Goal: Transaction & Acquisition: Book appointment/travel/reservation

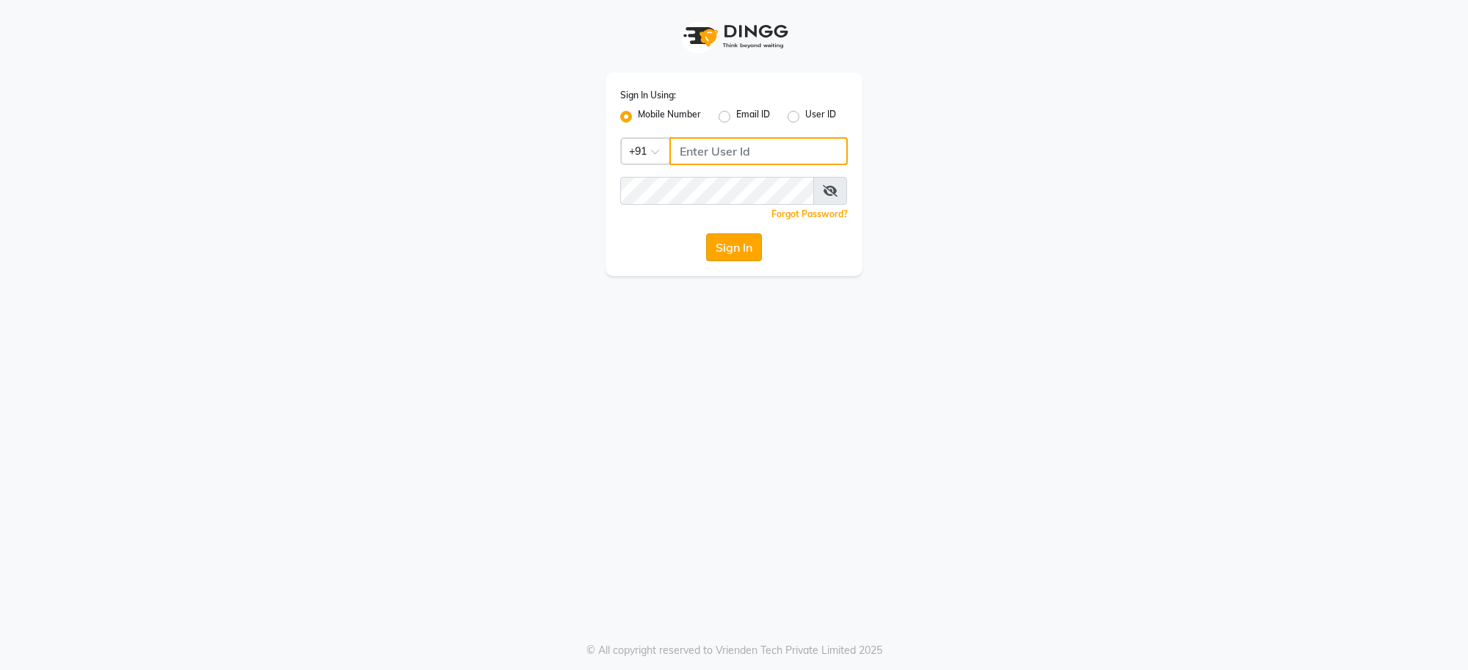
type input "7999981839"
click at [741, 244] on button "Sign In" at bounding box center [734, 247] width 56 height 28
click at [741, 244] on div "Sign In" at bounding box center [733, 247] width 227 height 28
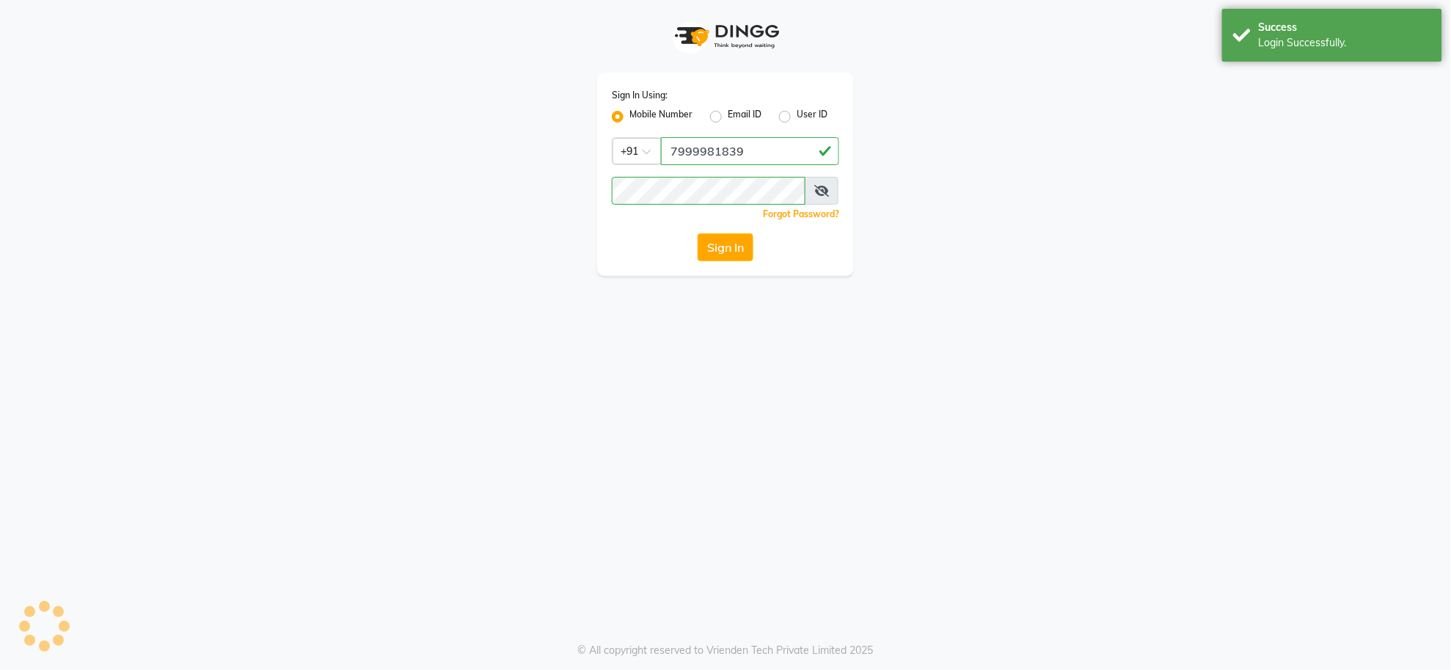
select select "service"
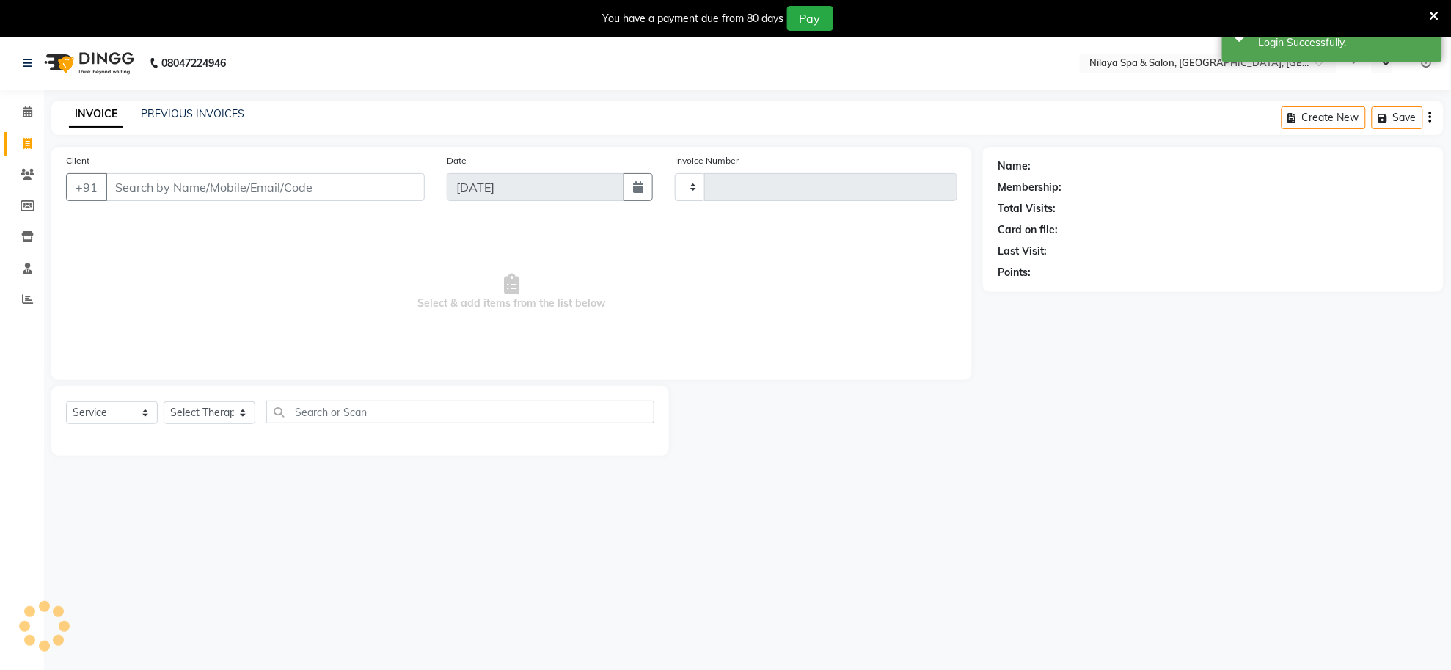
type input "1261"
select select "en"
select select "8283"
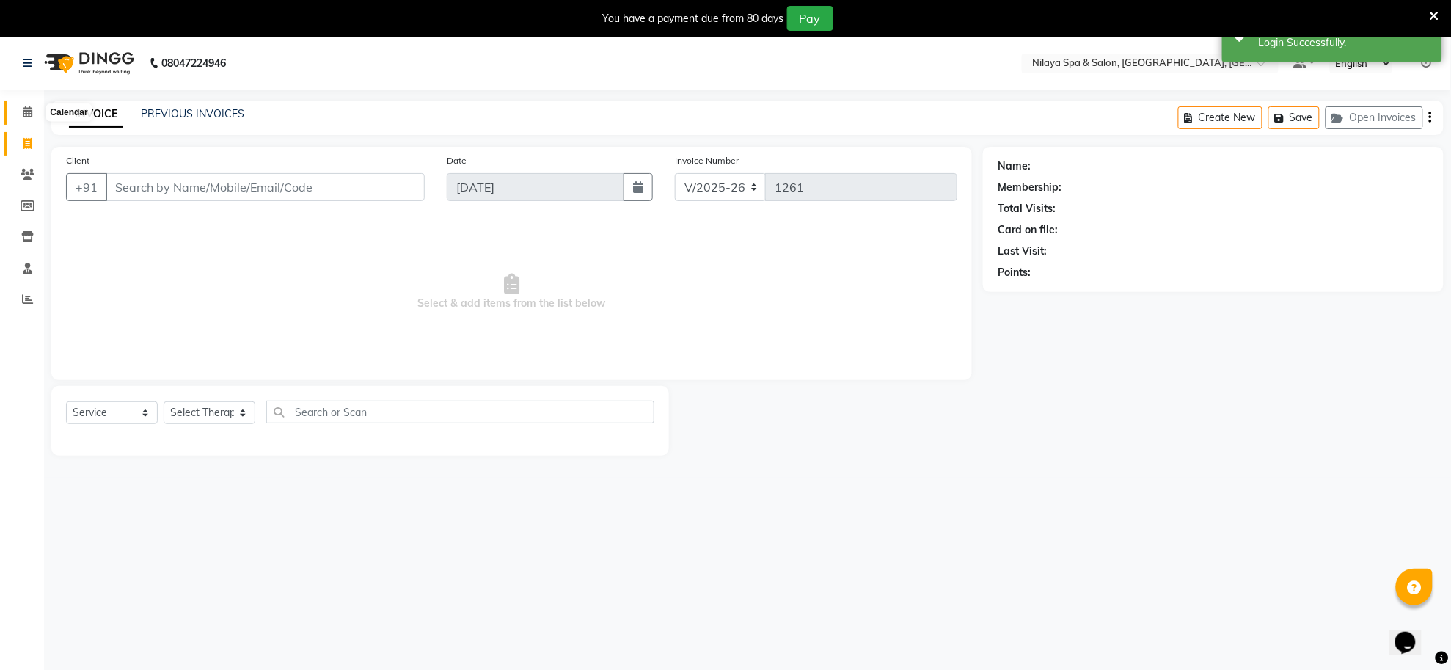
click at [27, 112] on icon at bounding box center [28, 111] width 10 height 11
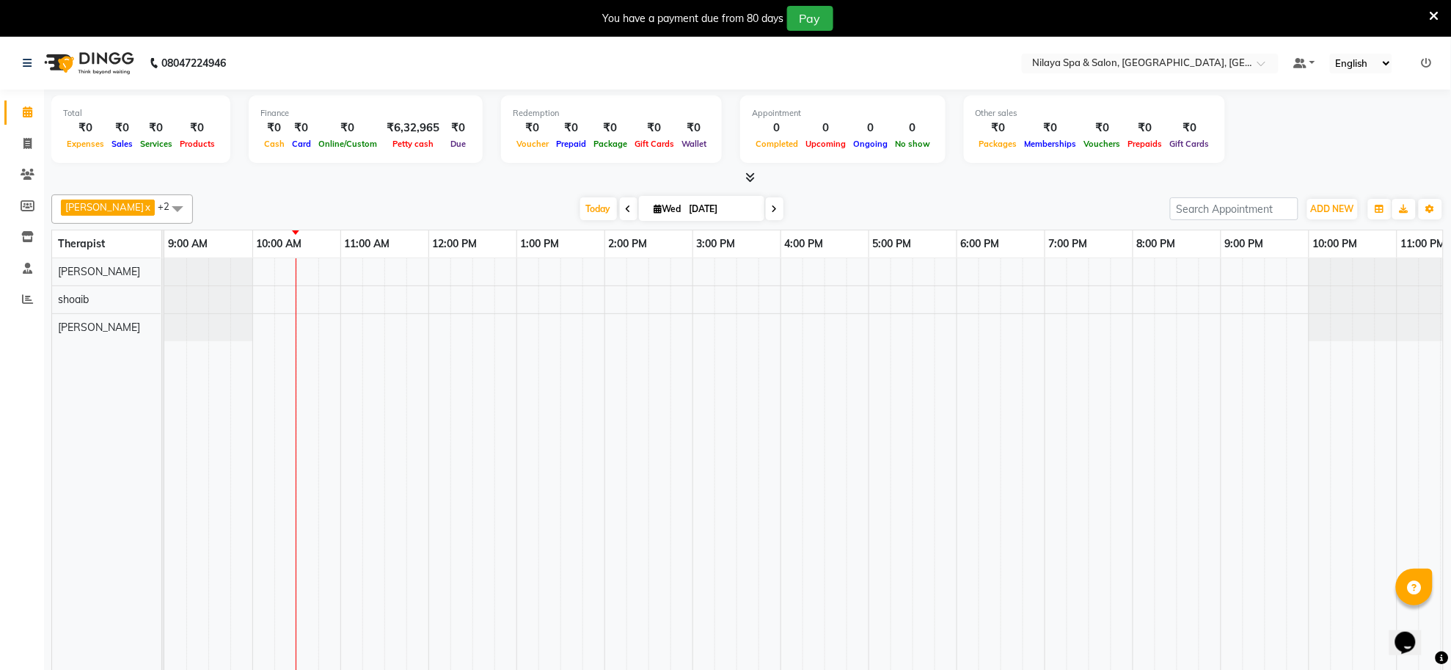
click at [830, 459] on td at bounding box center [836, 474] width 22 height 432
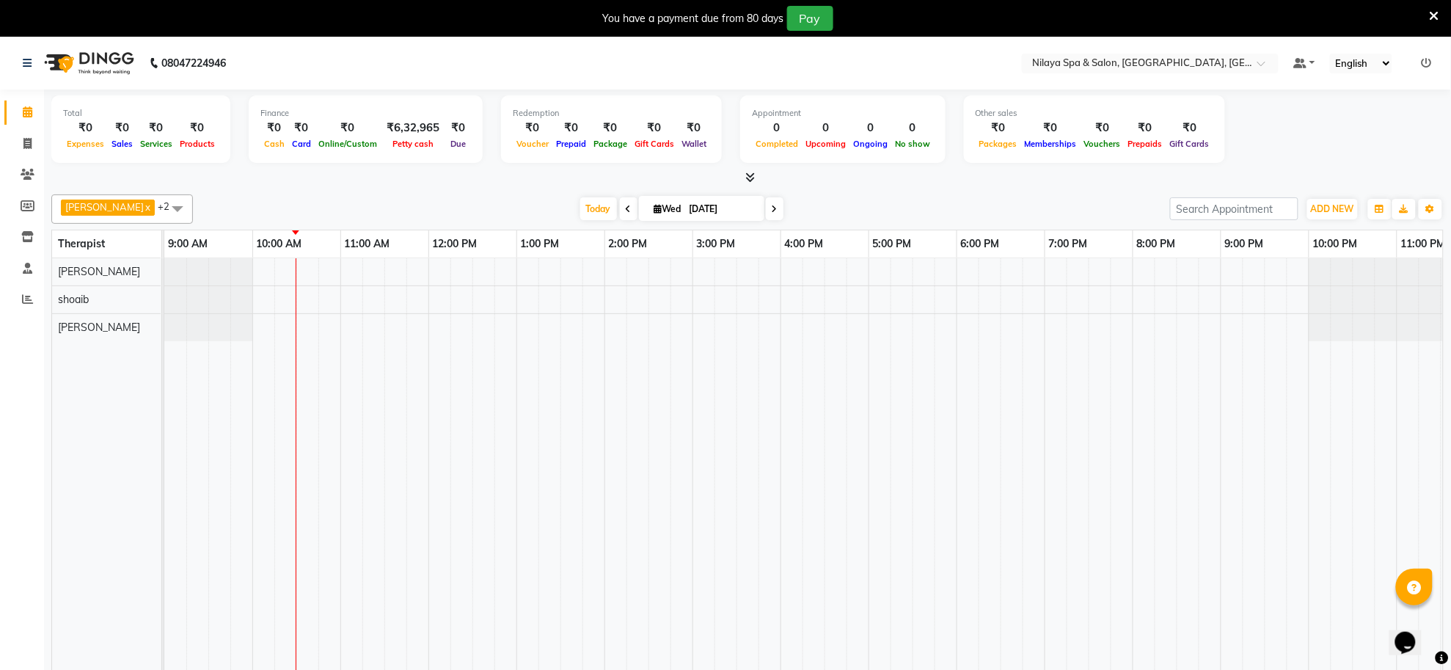
click at [825, 416] on td at bounding box center [836, 474] width 22 height 432
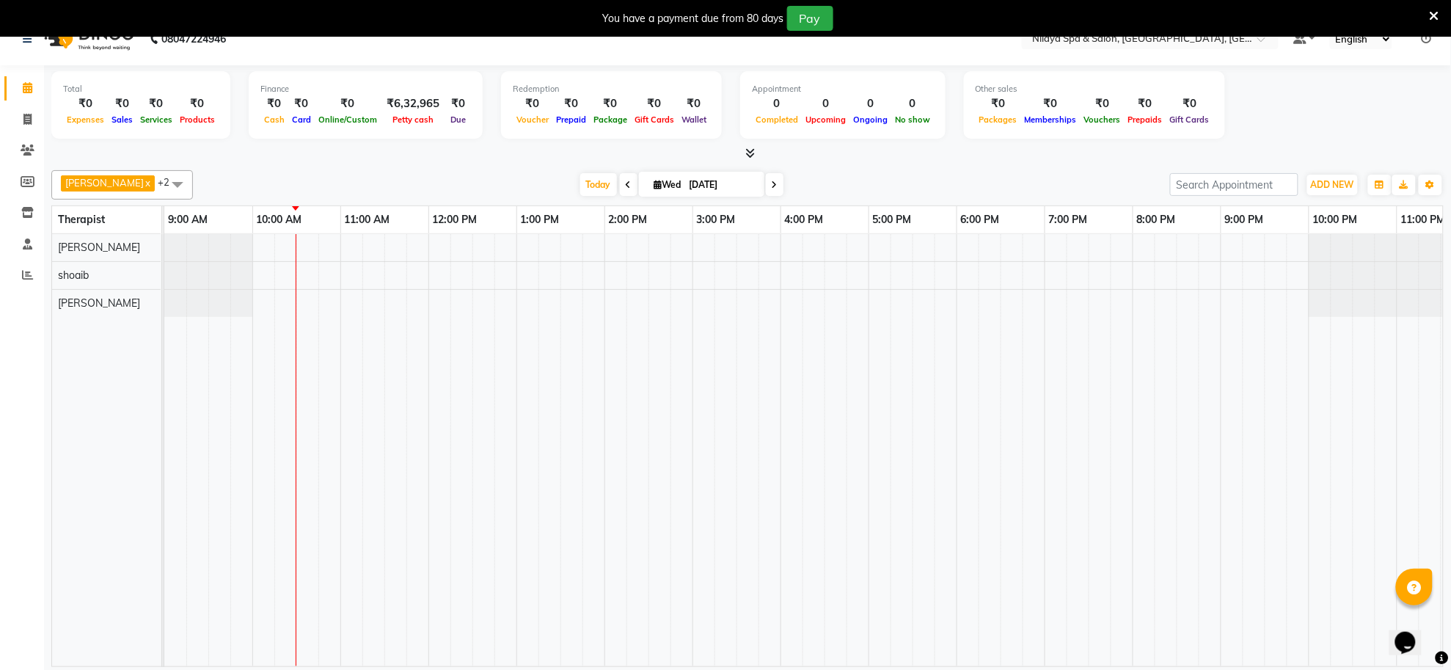
scroll to position [37, 0]
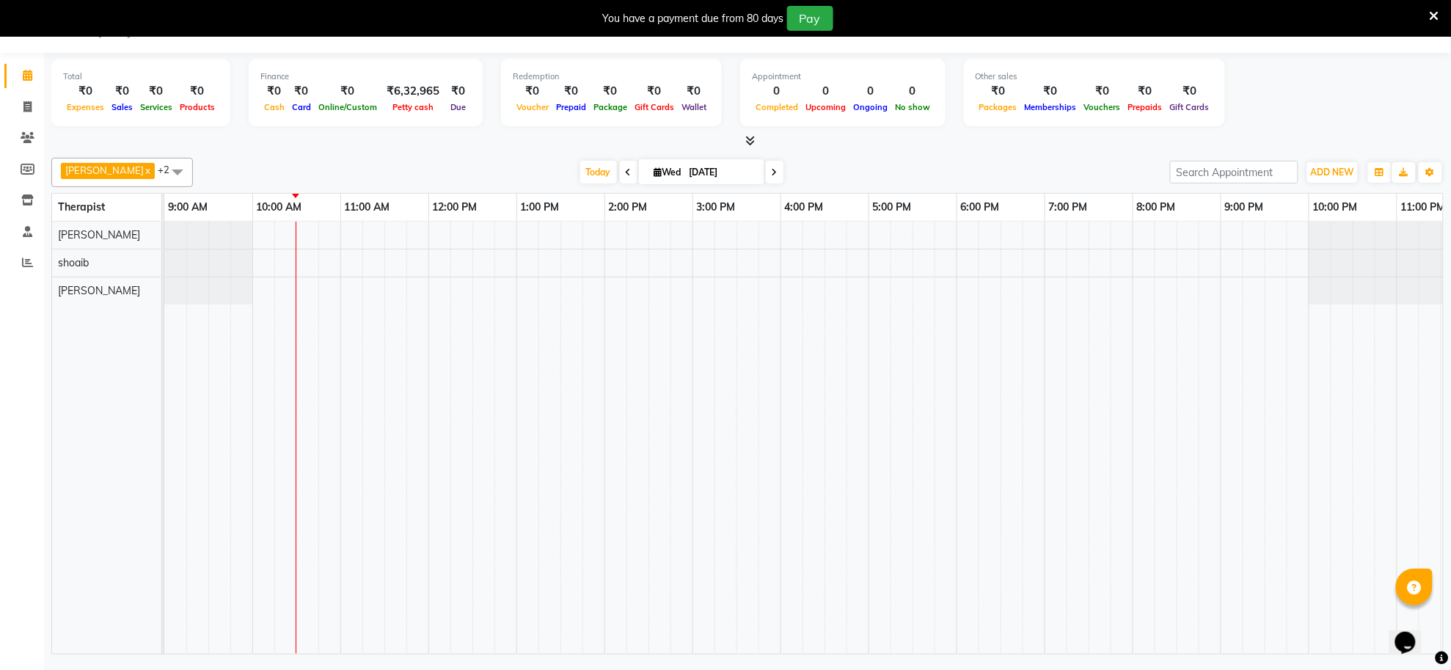
click at [163, 171] on span at bounding box center [177, 172] width 29 height 28
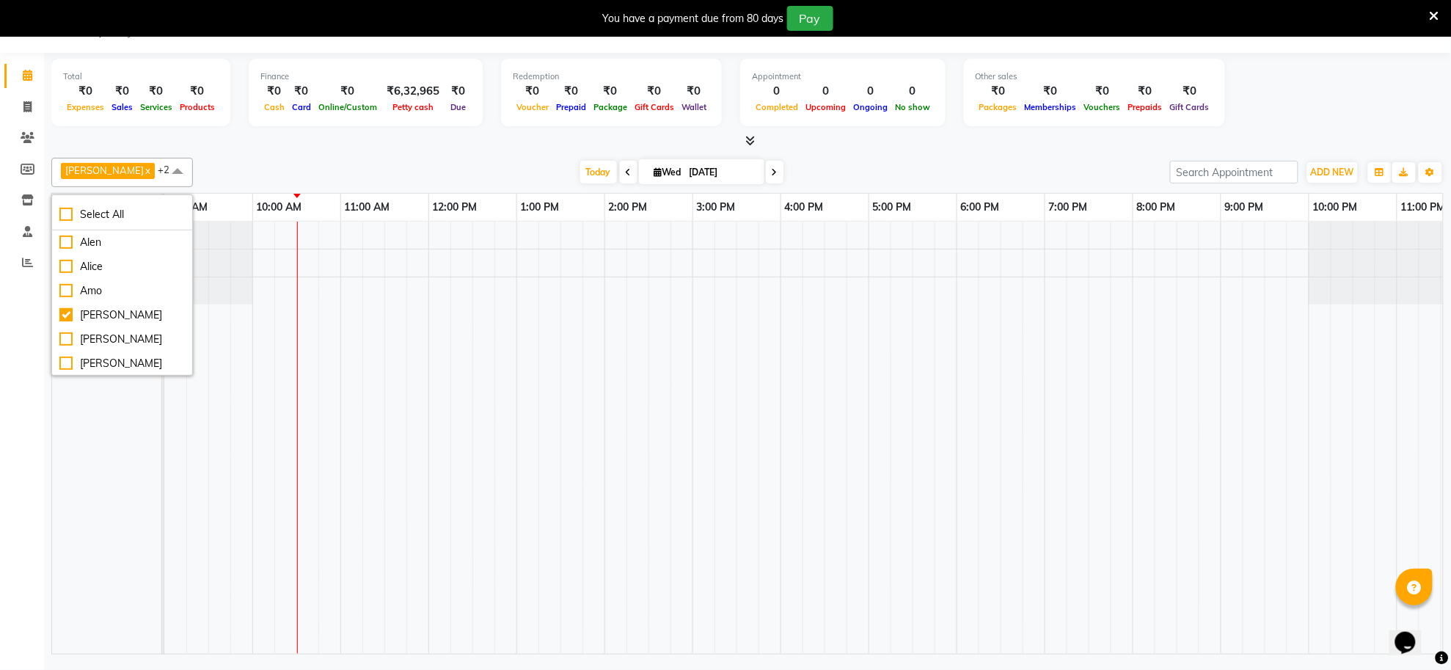
click at [163, 171] on span at bounding box center [177, 172] width 29 height 28
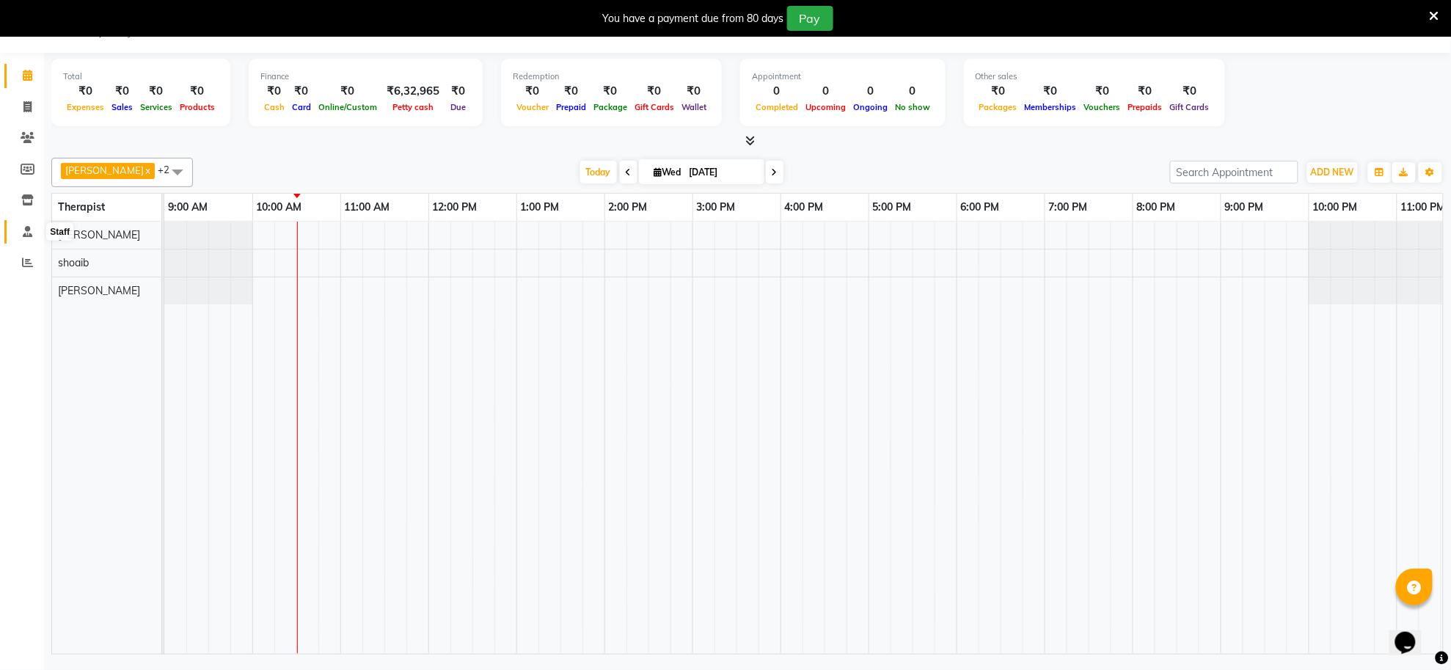
click at [23, 228] on icon at bounding box center [28, 231] width 10 height 11
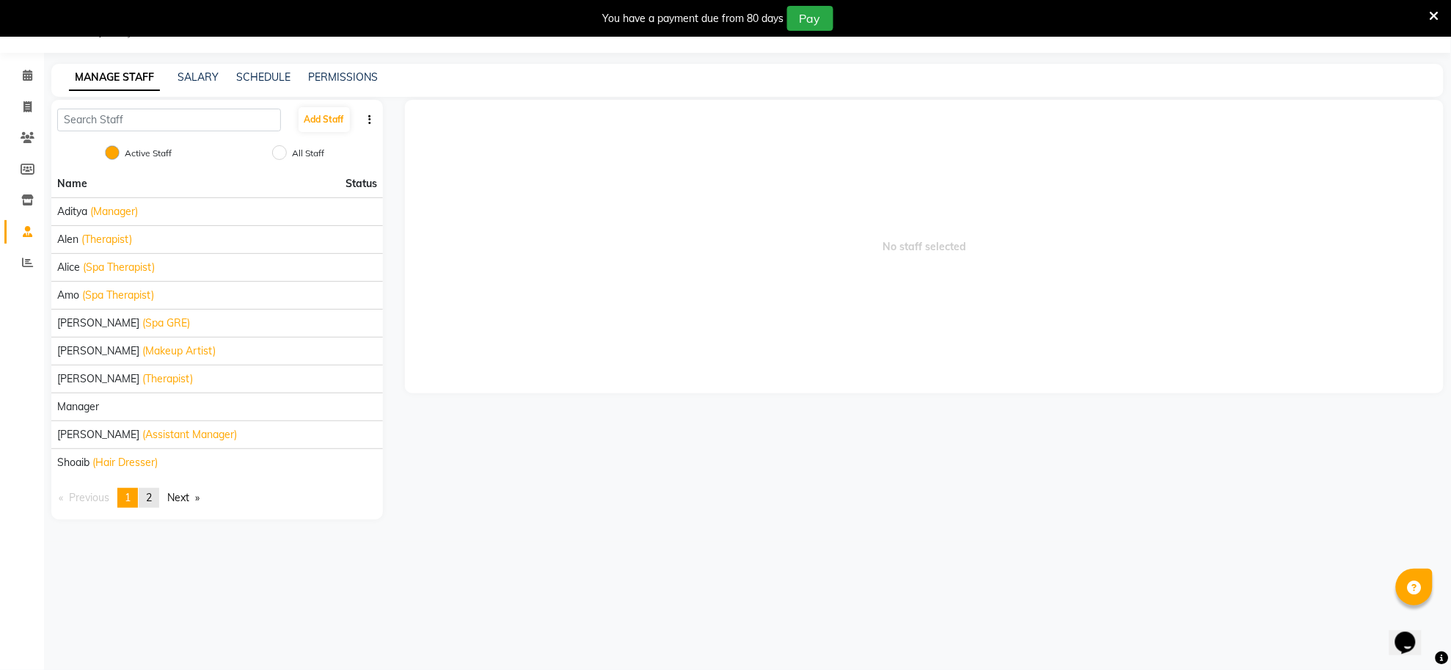
click at [152, 500] on span "2" at bounding box center [149, 497] width 6 height 13
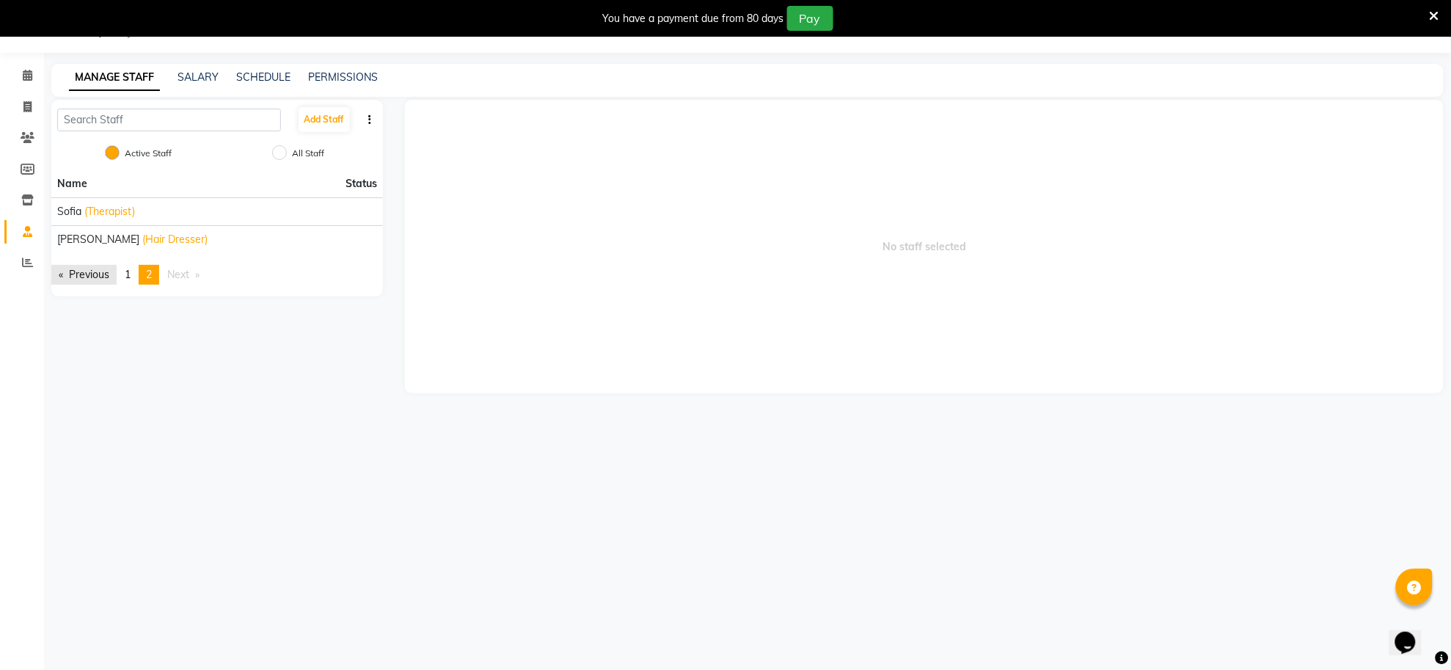
click at [57, 275] on link "Previous page" at bounding box center [83, 275] width 65 height 20
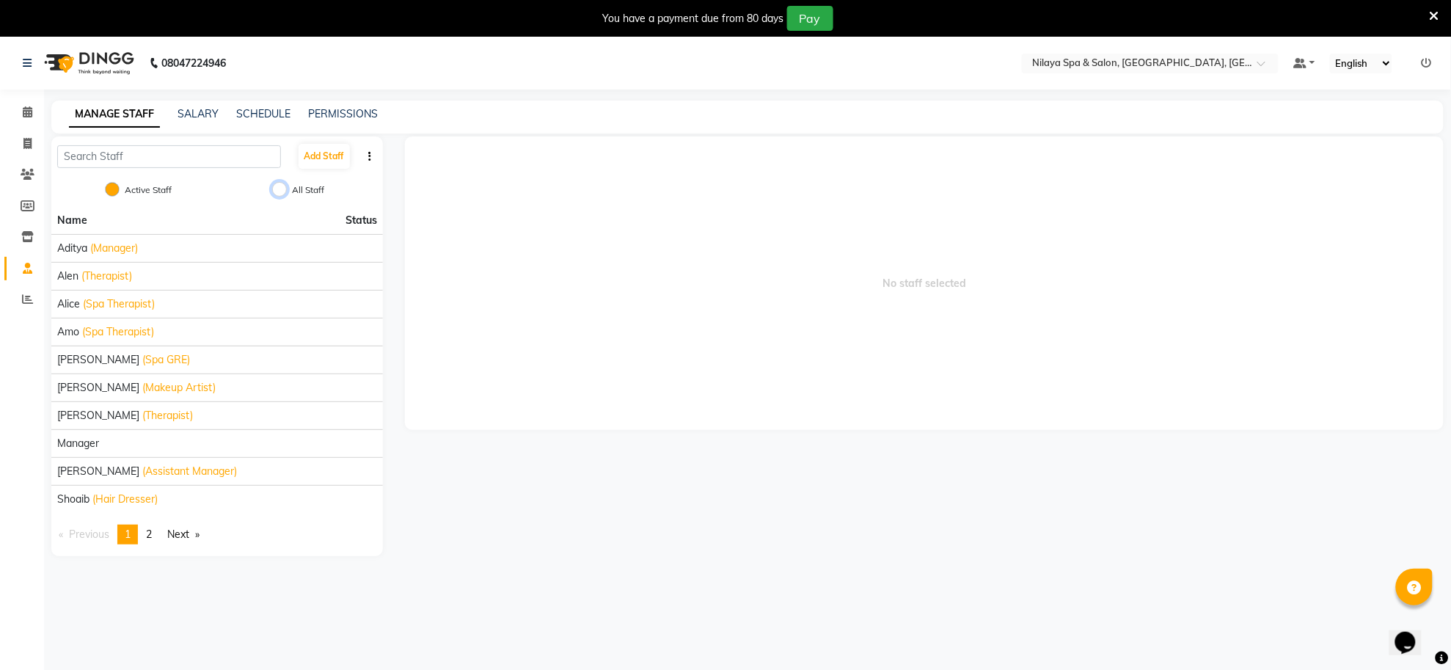
click at [282, 184] on input "All Staff" at bounding box center [279, 189] width 15 height 15
radio input "true"
radio input "false"
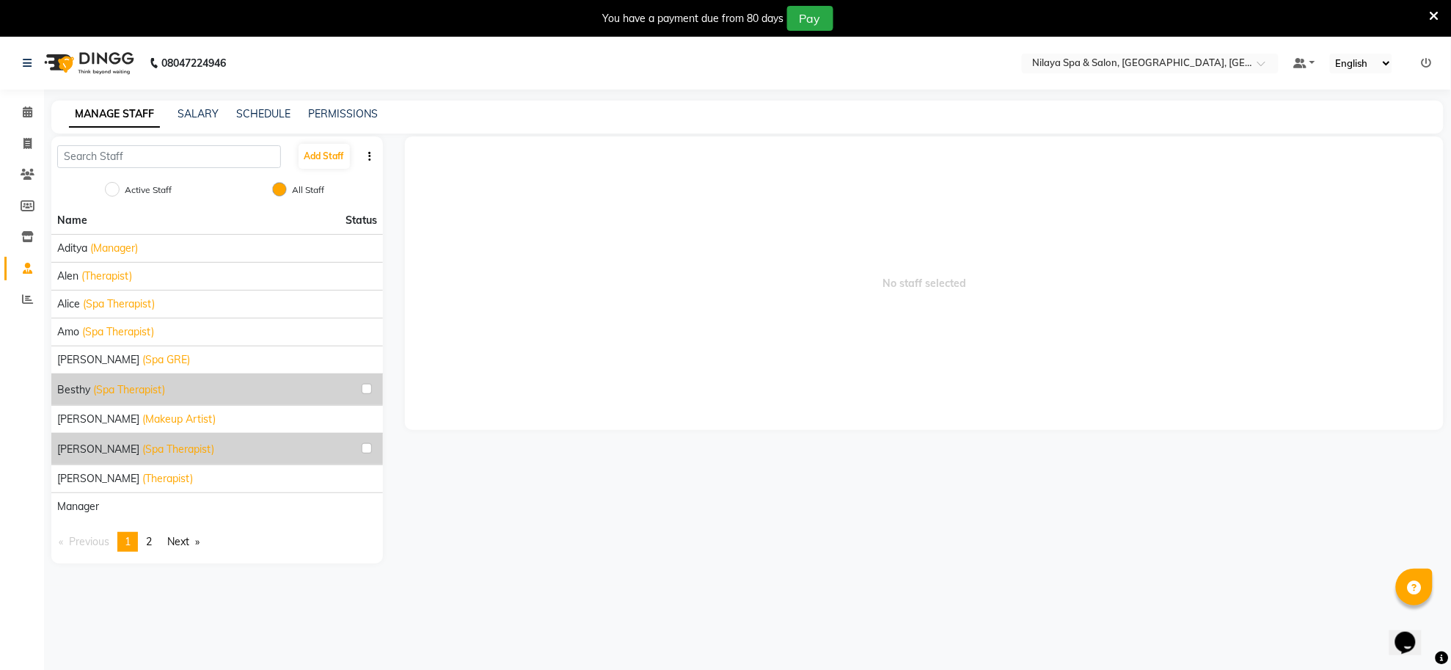
click at [547, 478] on div "No staff selected" at bounding box center [924, 349] width 1061 height 427
click at [464, 477] on div "No staff selected" at bounding box center [924, 349] width 1061 height 427
click at [462, 475] on div "No staff selected" at bounding box center [924, 349] width 1061 height 427
click at [461, 475] on div "No staff selected" at bounding box center [924, 349] width 1061 height 427
click at [31, 103] on link "Calendar" at bounding box center [21, 113] width 35 height 24
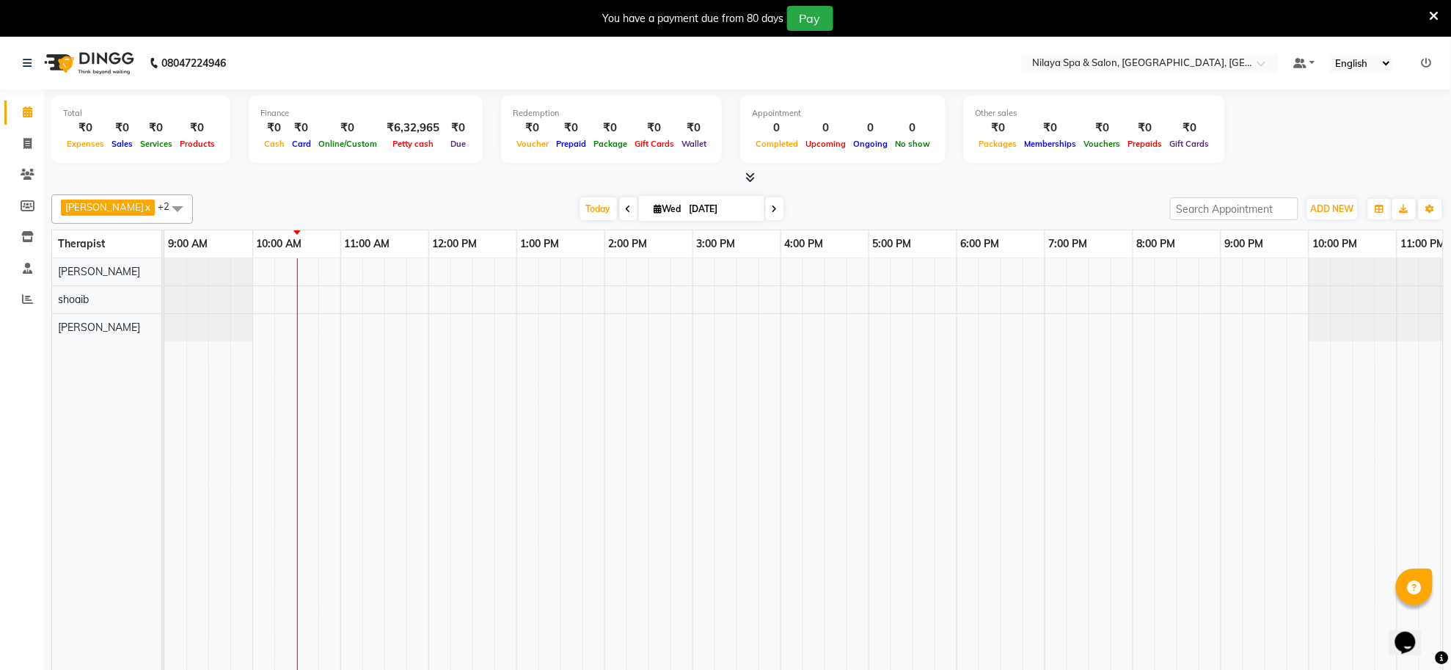
click at [94, 204] on span "[PERSON_NAME]" at bounding box center [104, 207] width 79 height 12
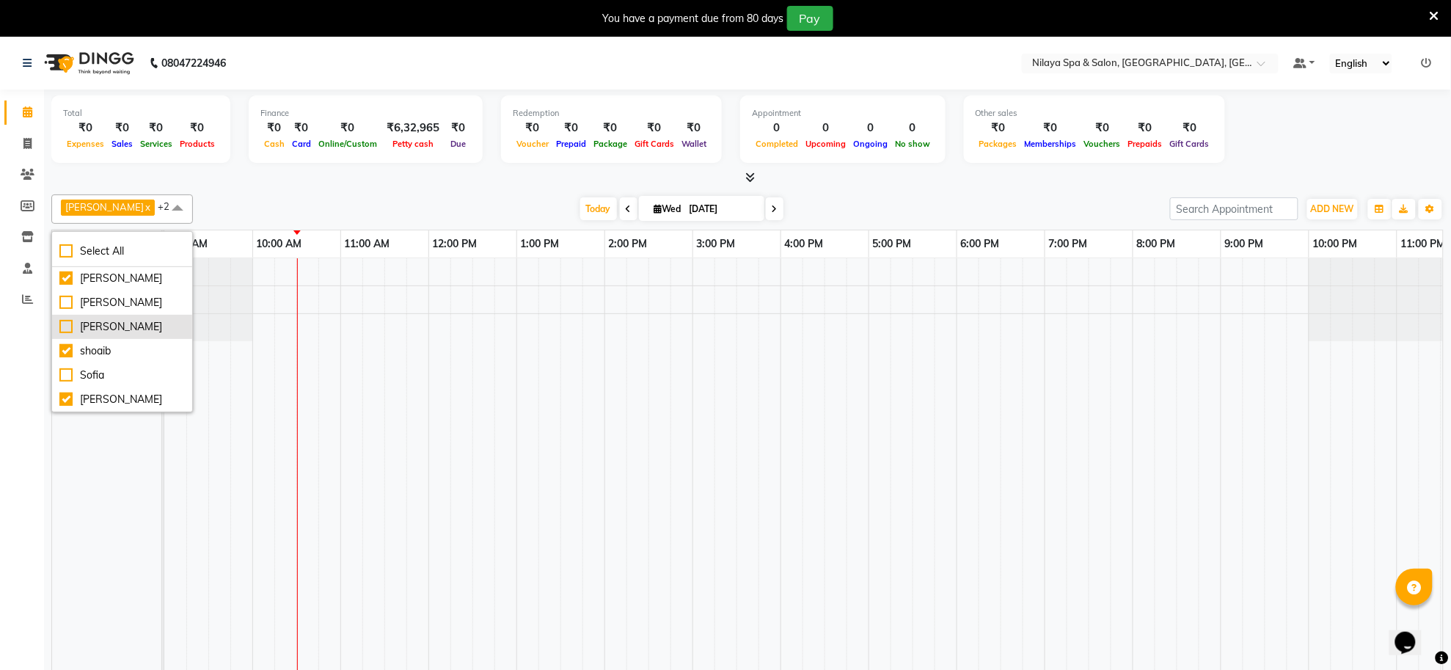
scroll to position [37, 0]
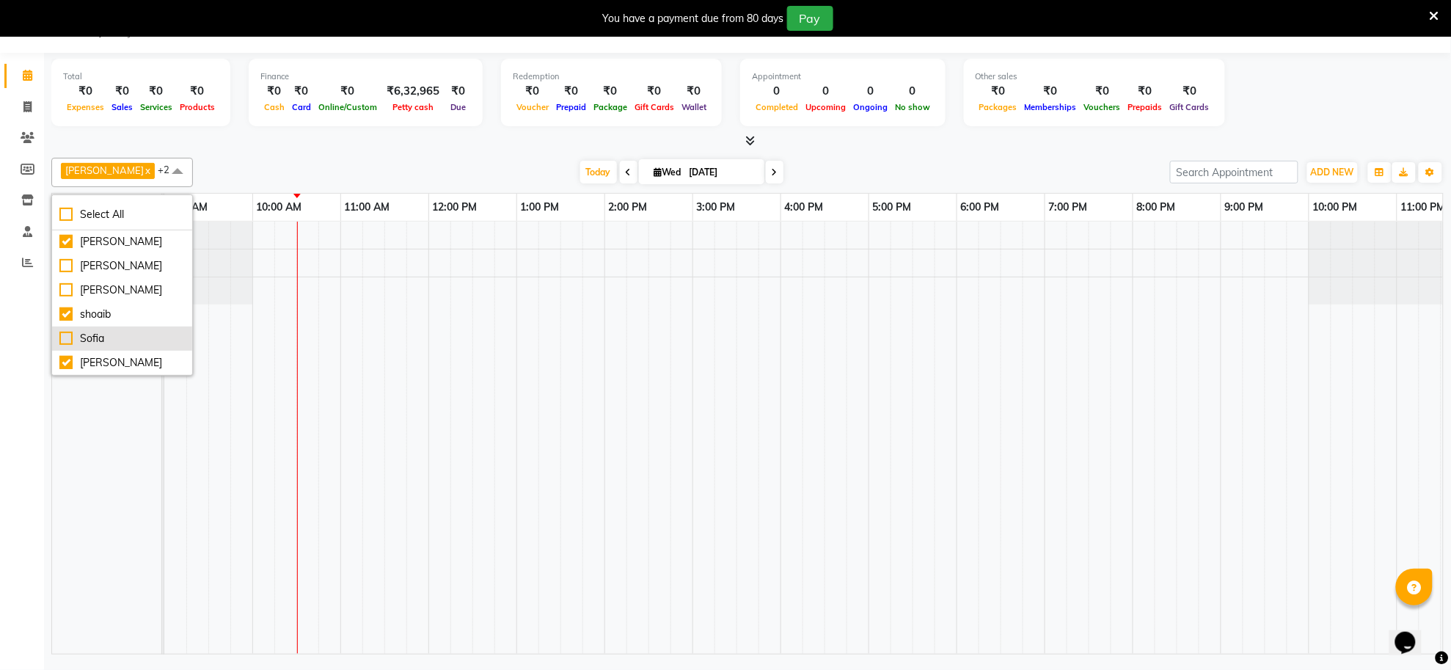
click at [67, 331] on div "Sofia" at bounding box center [121, 338] width 125 height 15
checkbox input "true"
click at [70, 268] on div "[PERSON_NAME]" at bounding box center [121, 265] width 125 height 15
checkbox input "true"
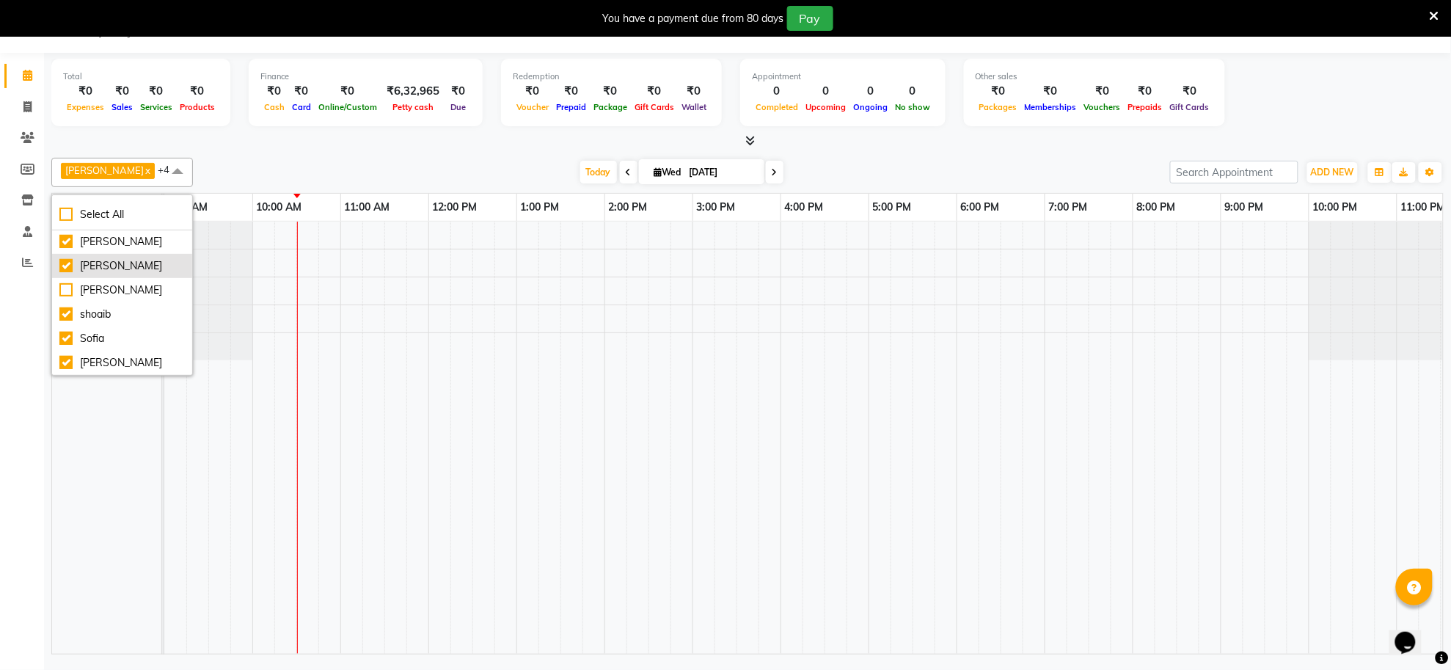
scroll to position [0, 0]
click at [67, 291] on div "Amo" at bounding box center [121, 290] width 125 height 15
checkbox input "true"
click at [65, 260] on div "Alice" at bounding box center [121, 266] width 125 height 15
checkbox input "true"
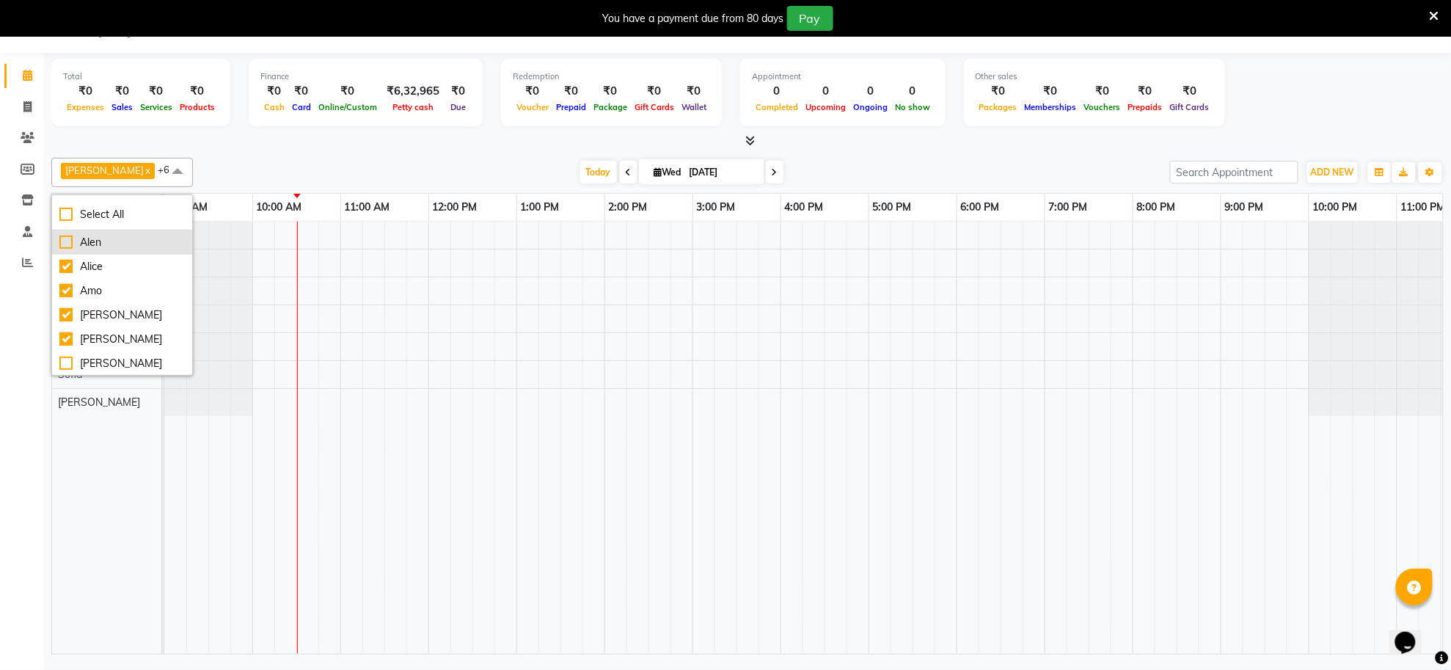
click at [67, 241] on div "Alen" at bounding box center [121, 242] width 125 height 15
checkbox input "true"
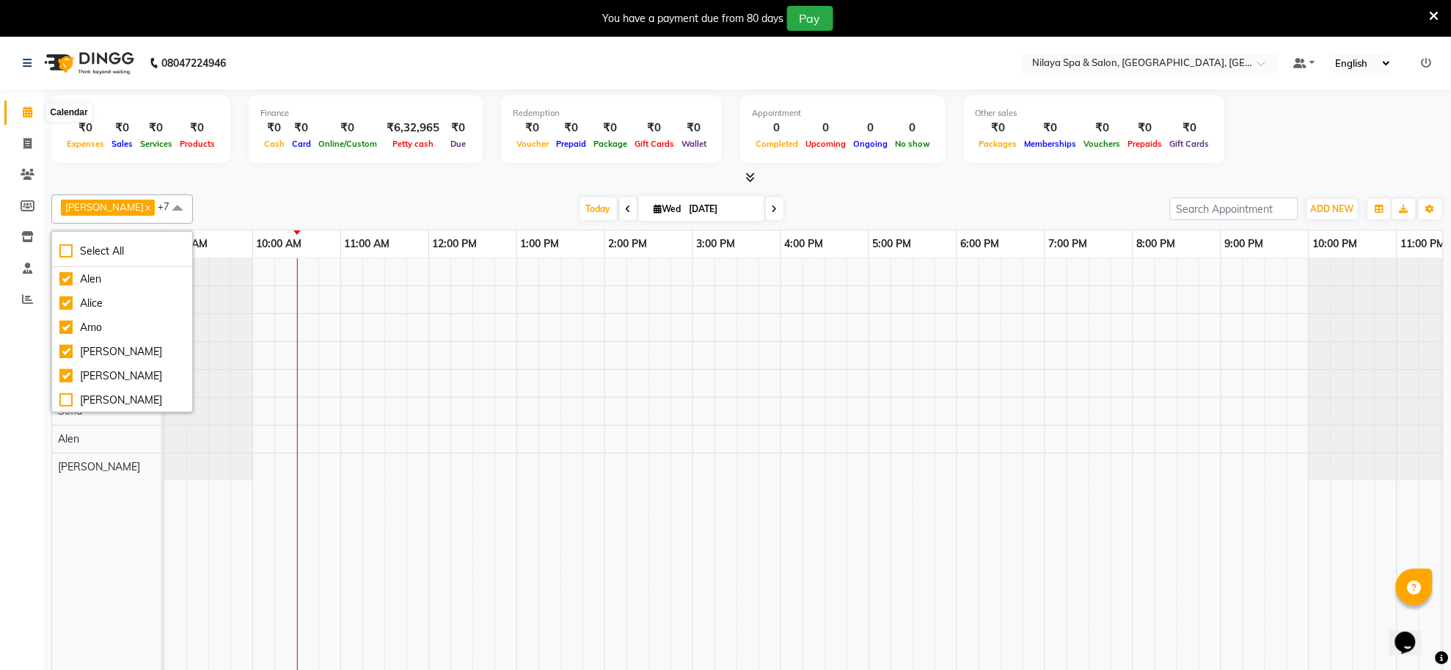
click at [26, 114] on icon at bounding box center [28, 111] width 10 height 11
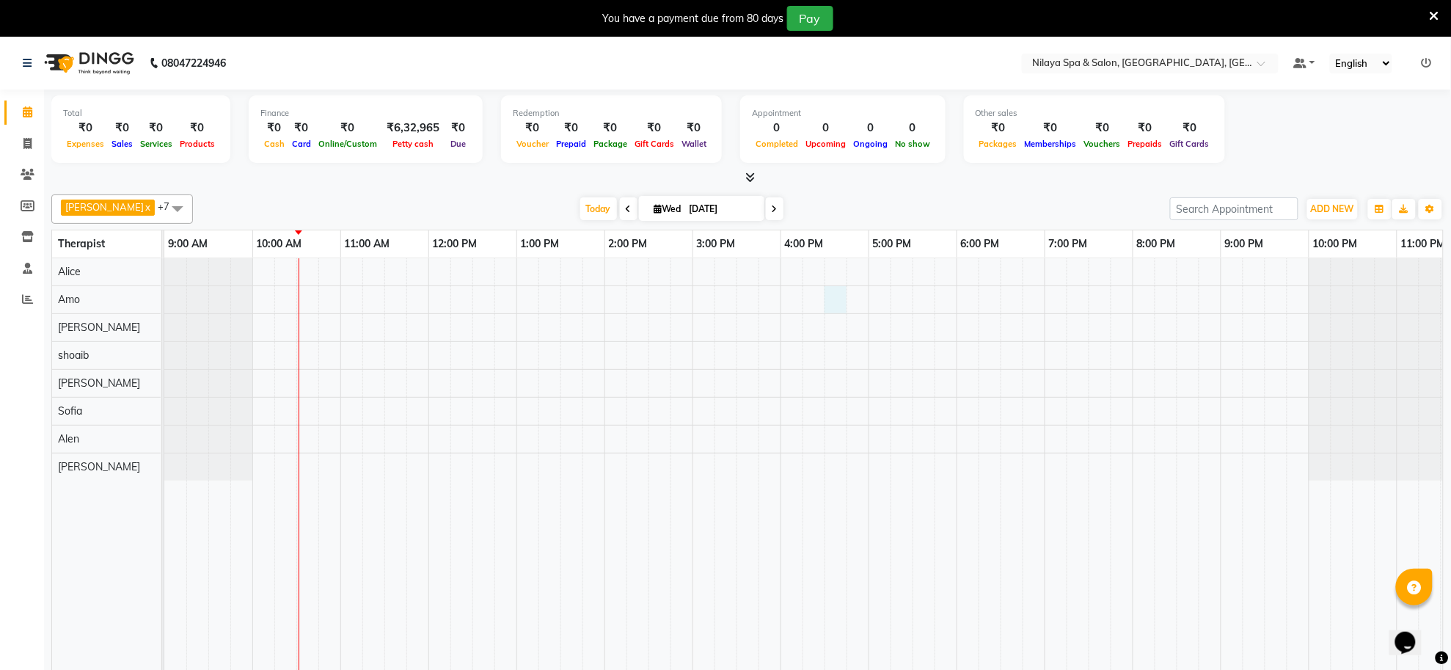
click at [829, 299] on div at bounding box center [824, 474] width 1321 height 432
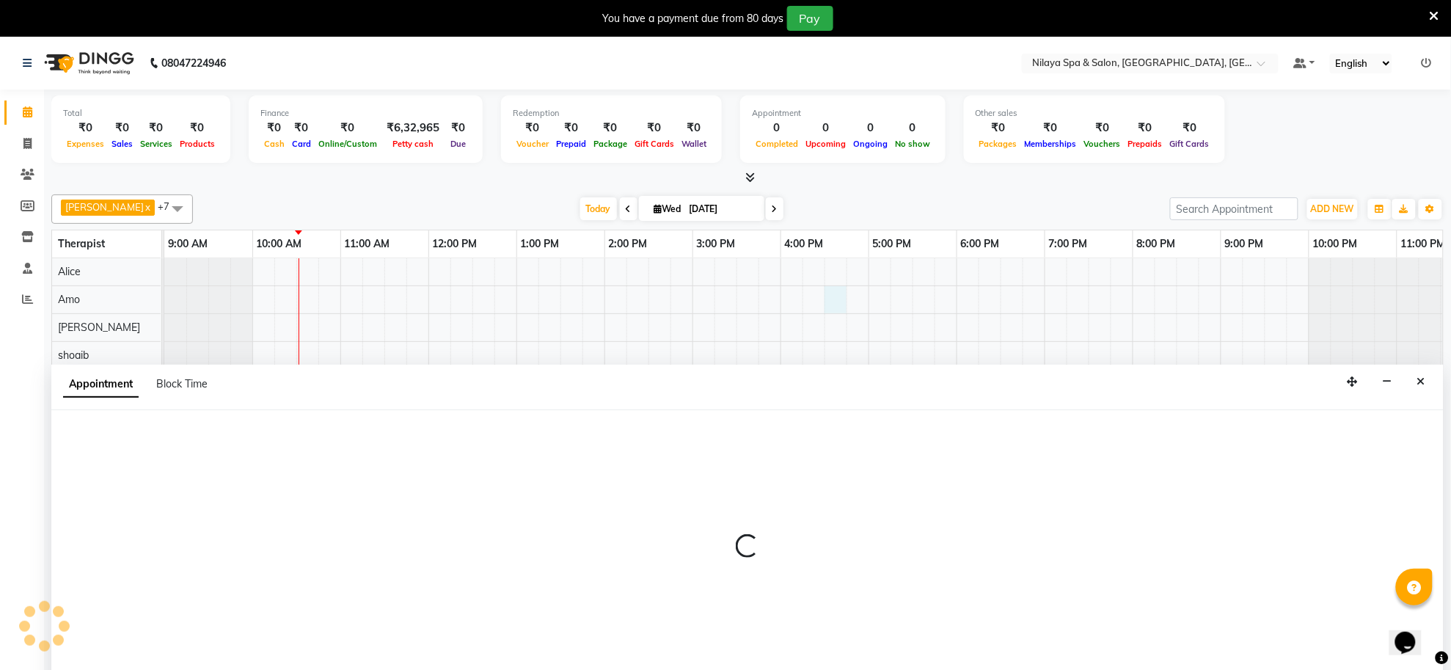
scroll to position [37, 0]
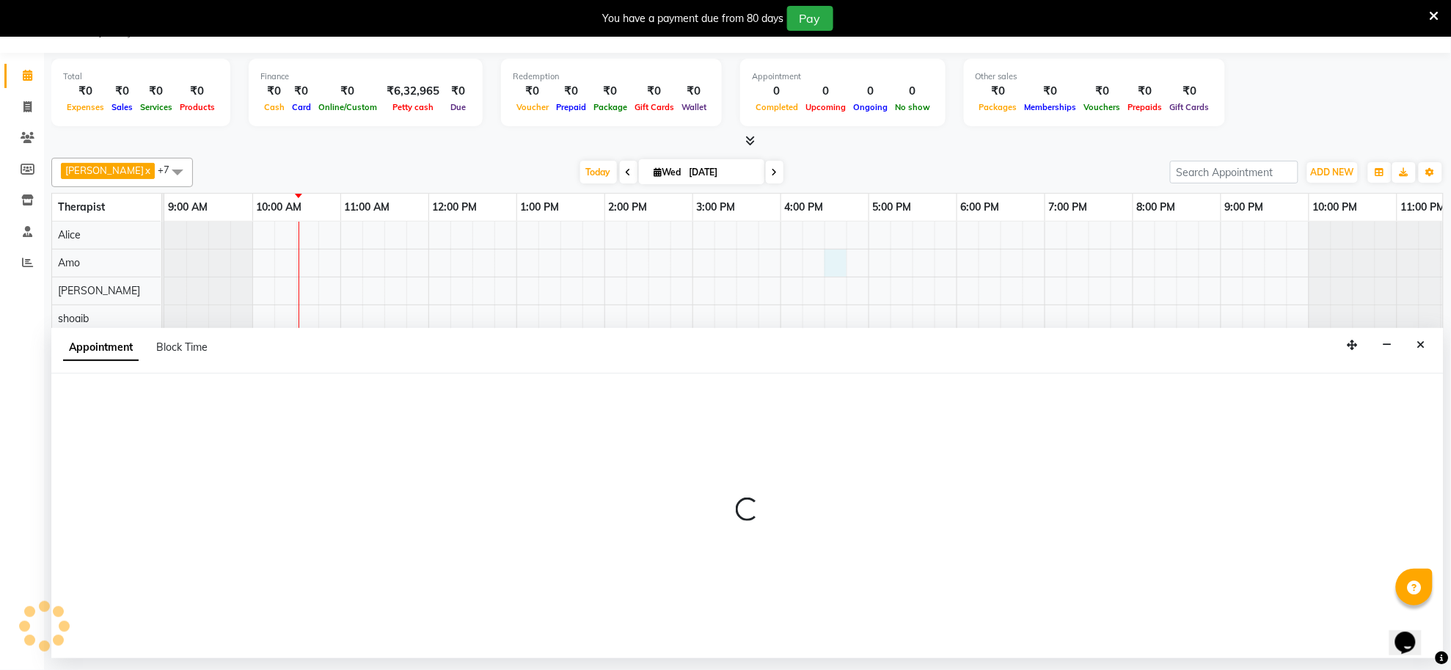
select select "80700"
select select "990"
select select "tentative"
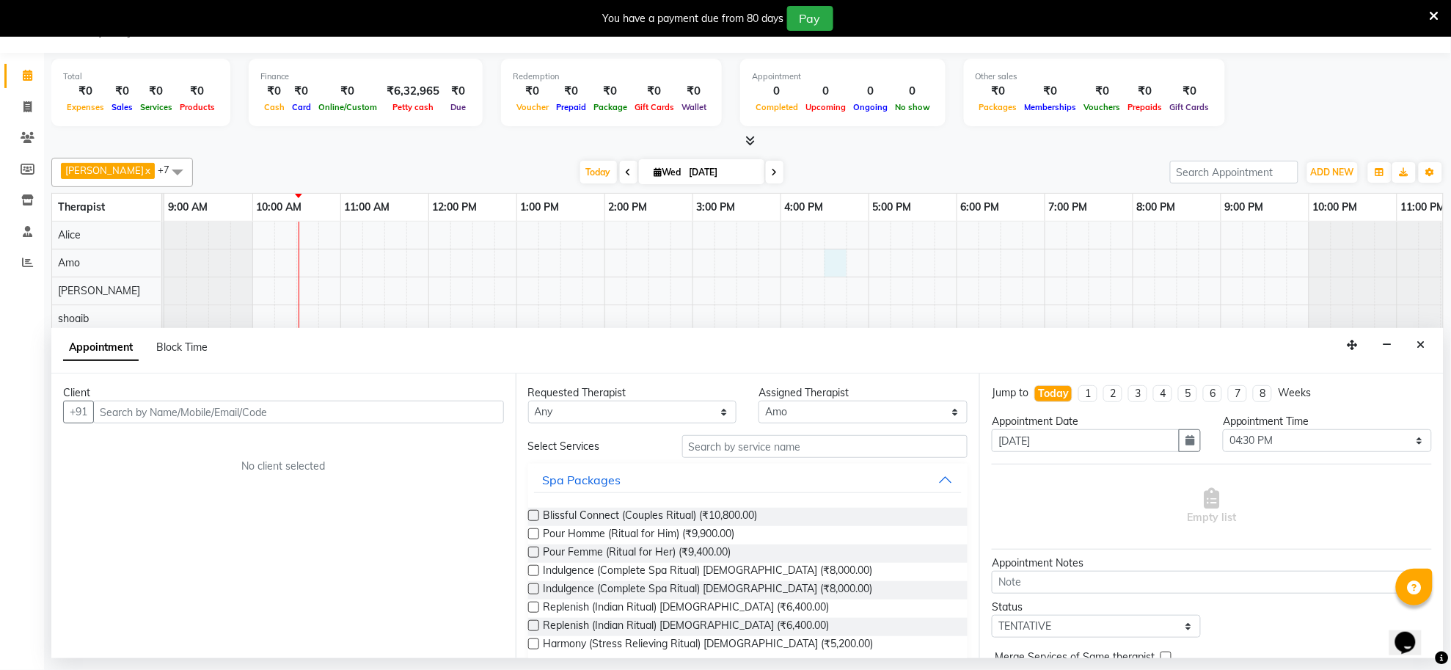
click at [236, 412] on input "text" at bounding box center [298, 412] width 411 height 23
click at [343, 412] on input "text" at bounding box center [298, 412] width 411 height 23
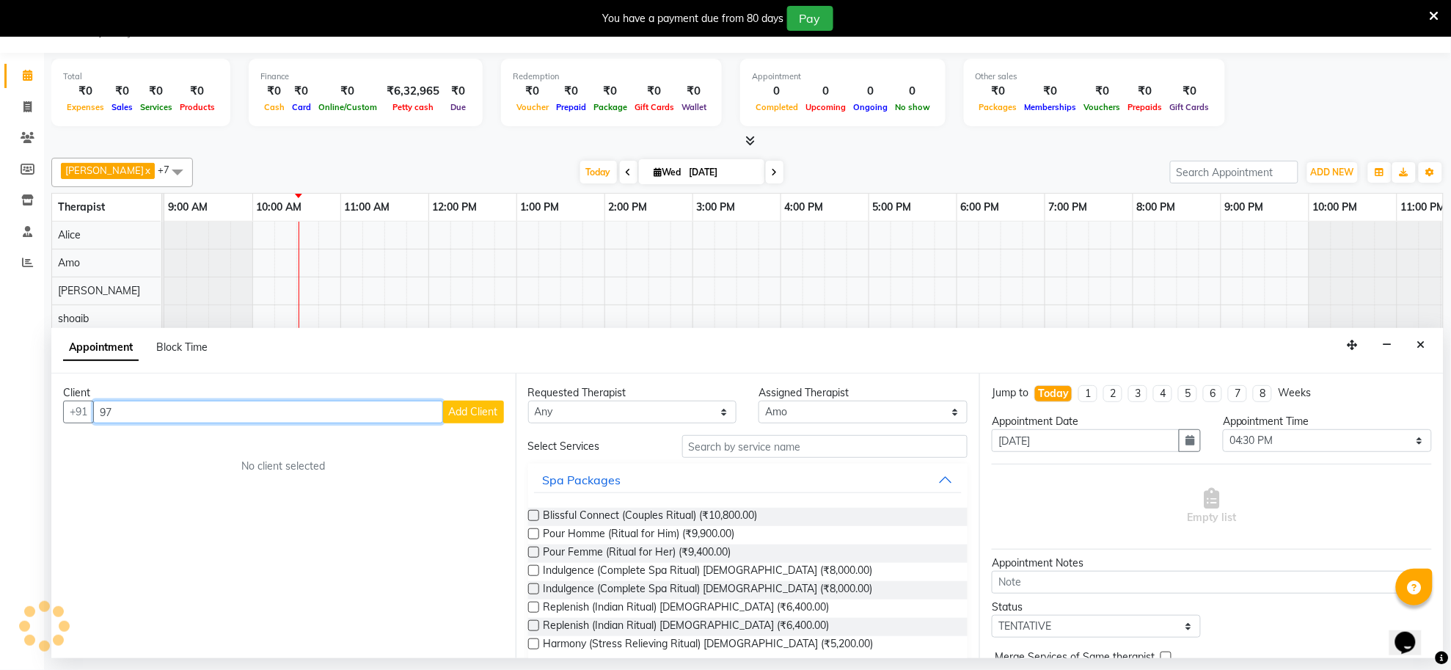
type input "9"
type input "a"
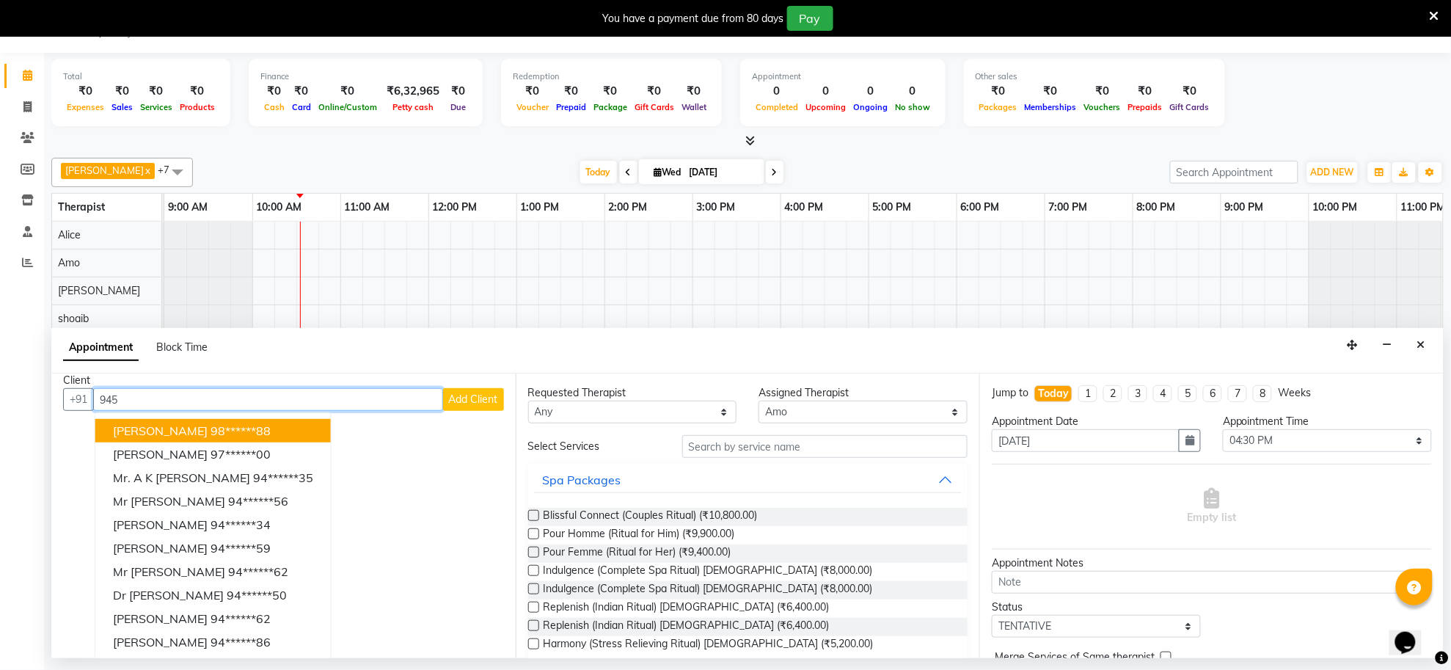
scroll to position [15, 0]
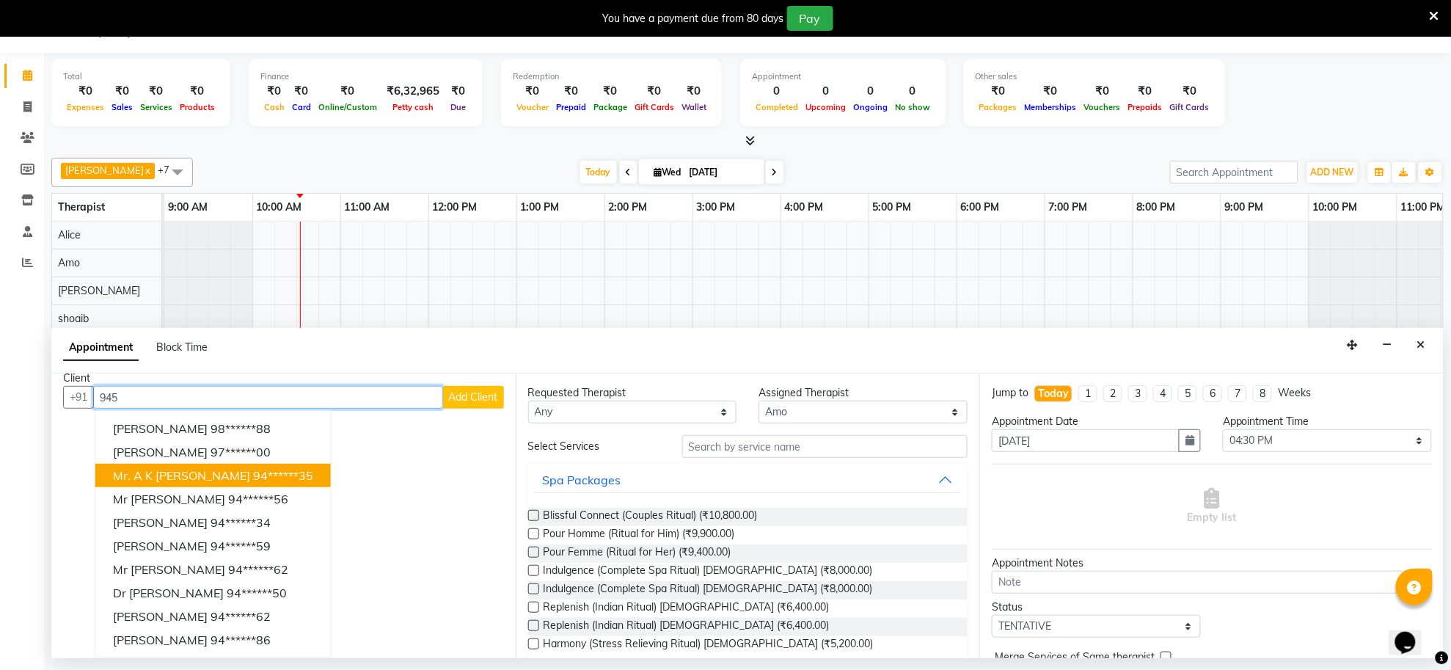
click at [253, 475] on ngb-highlight "94******35" at bounding box center [283, 475] width 60 height 15
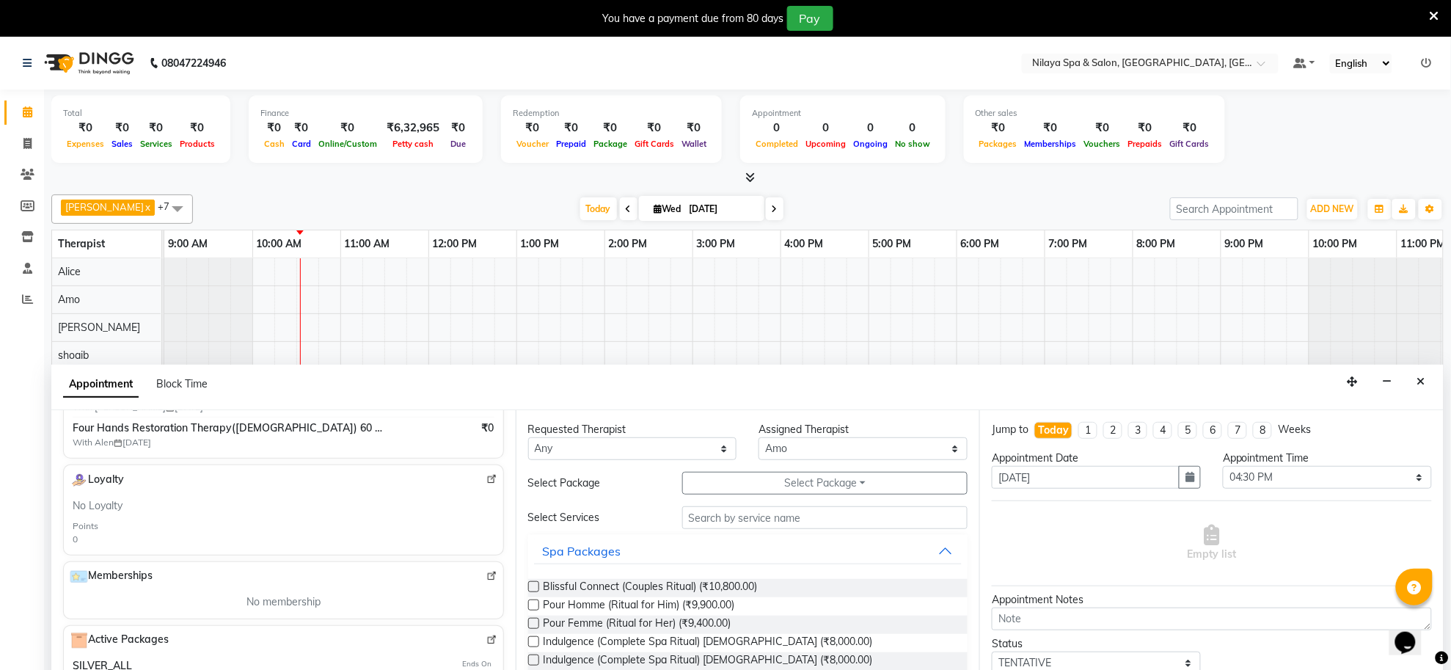
scroll to position [442, 0]
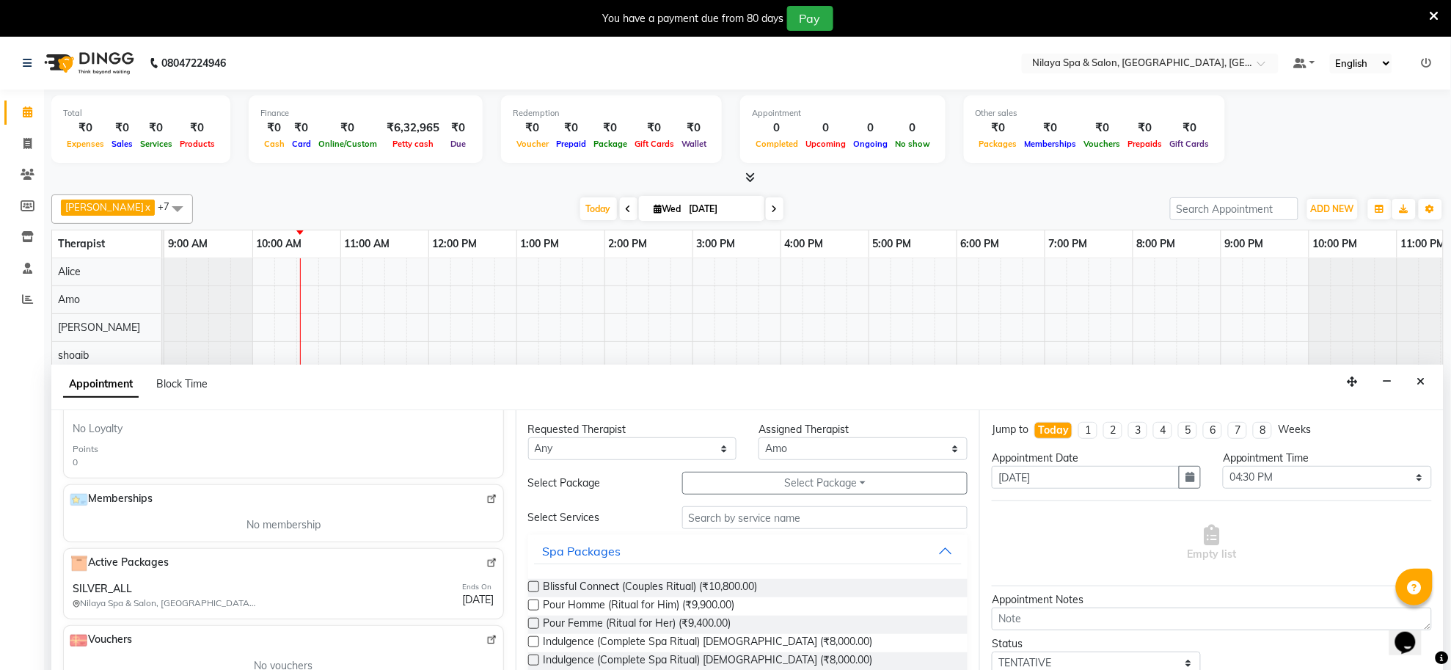
type input "94******35"
click at [776, 519] on input "text" at bounding box center [825, 517] width 286 height 23
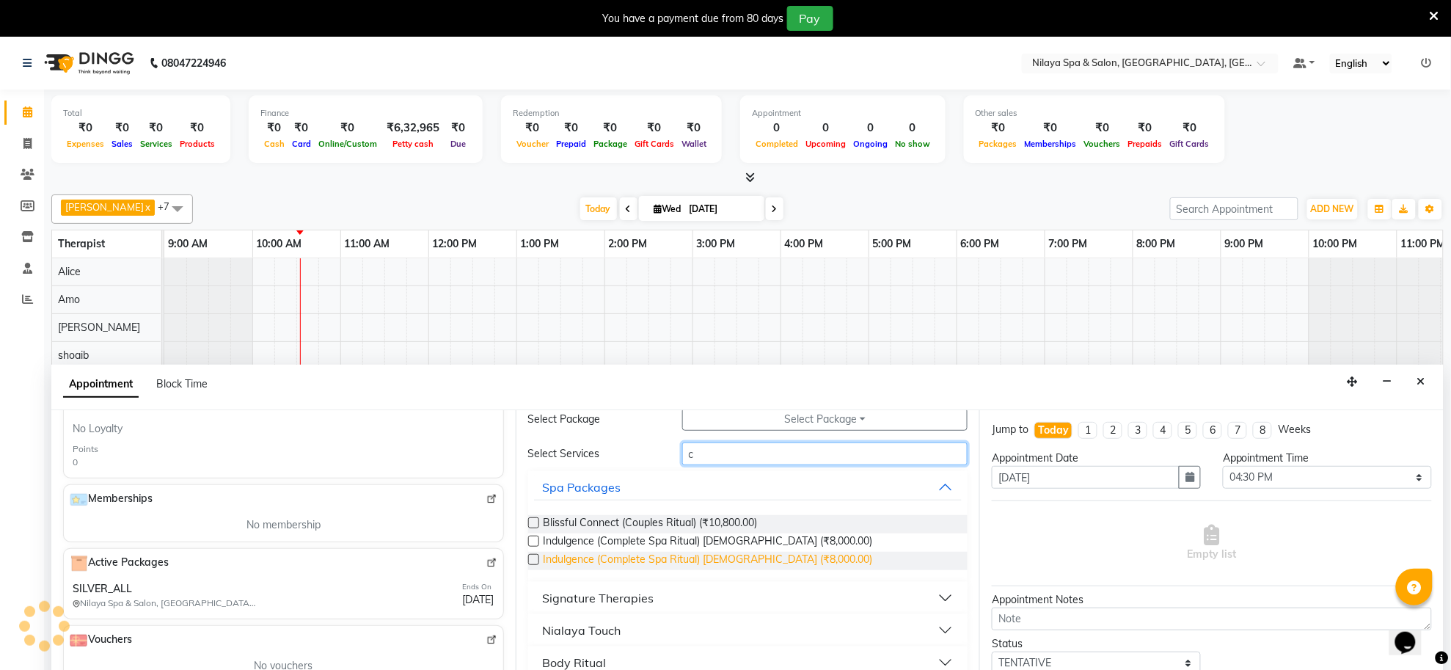
scroll to position [92, 0]
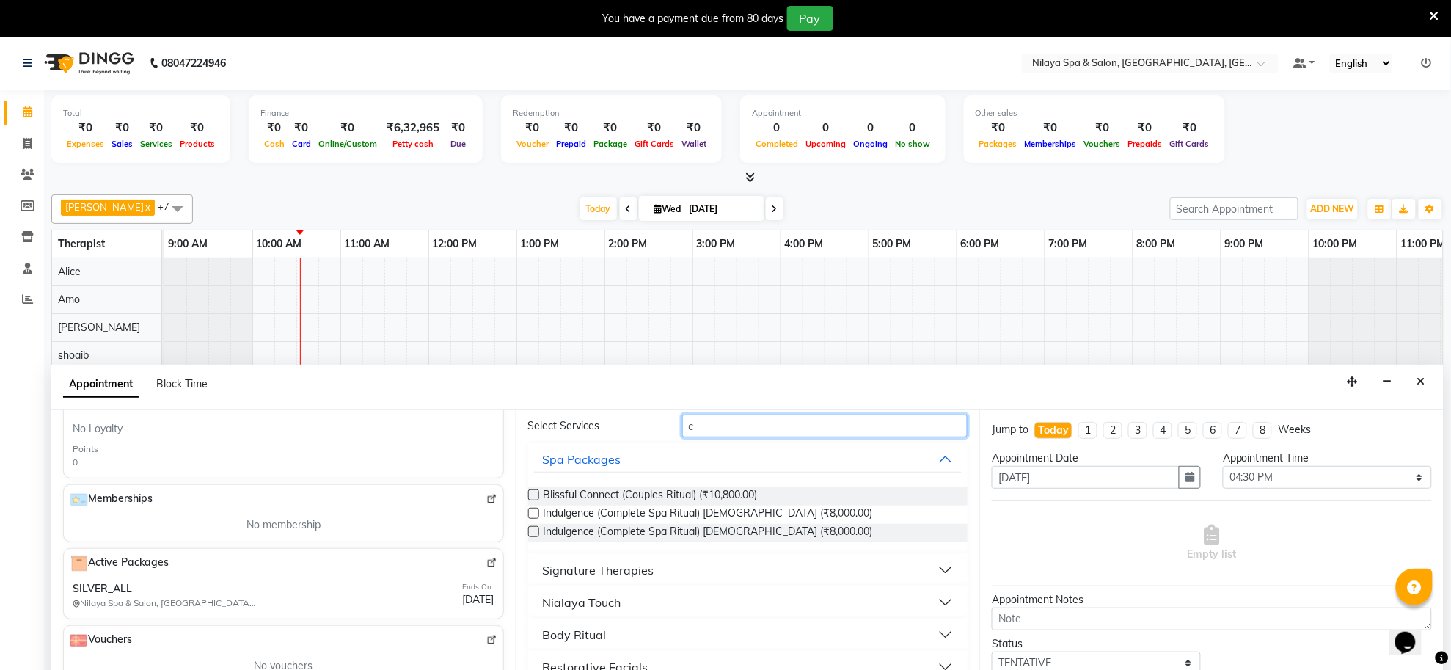
type input "c"
click at [934, 574] on button "Signature Therapies" at bounding box center [748, 570] width 429 height 26
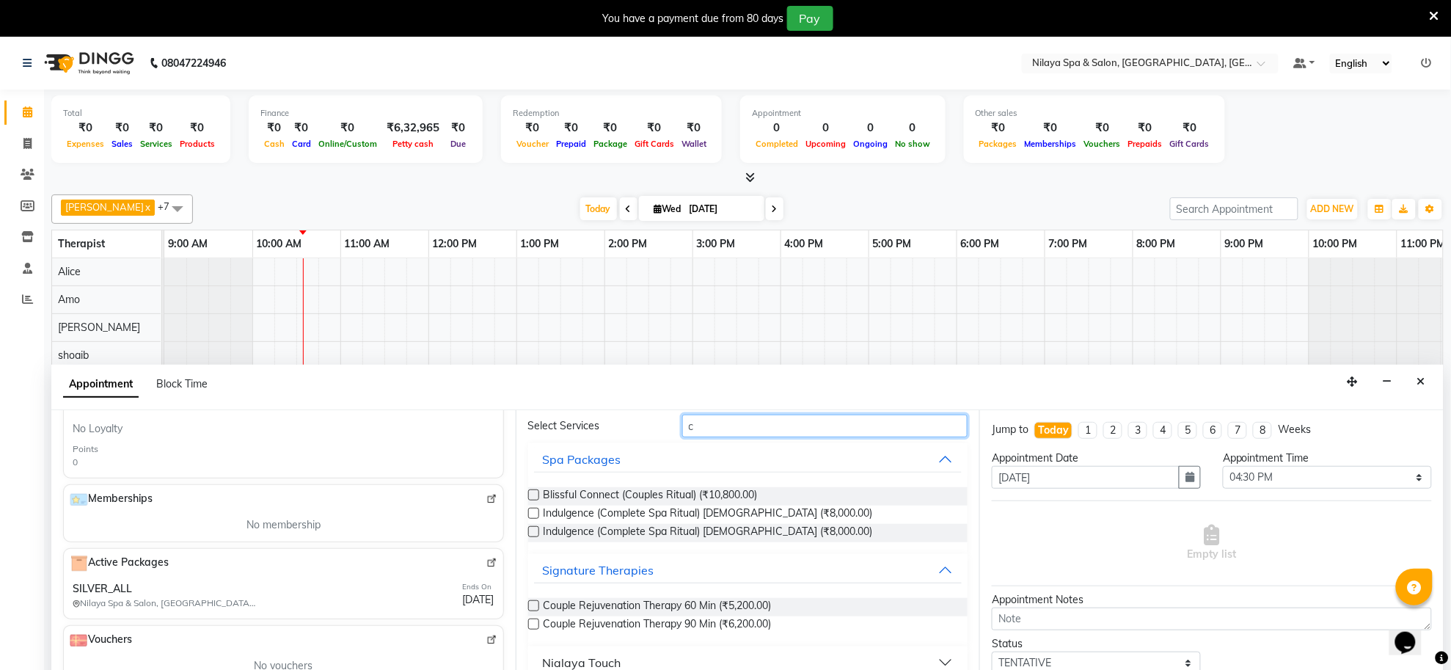
click at [701, 426] on input "c" at bounding box center [825, 426] width 286 height 23
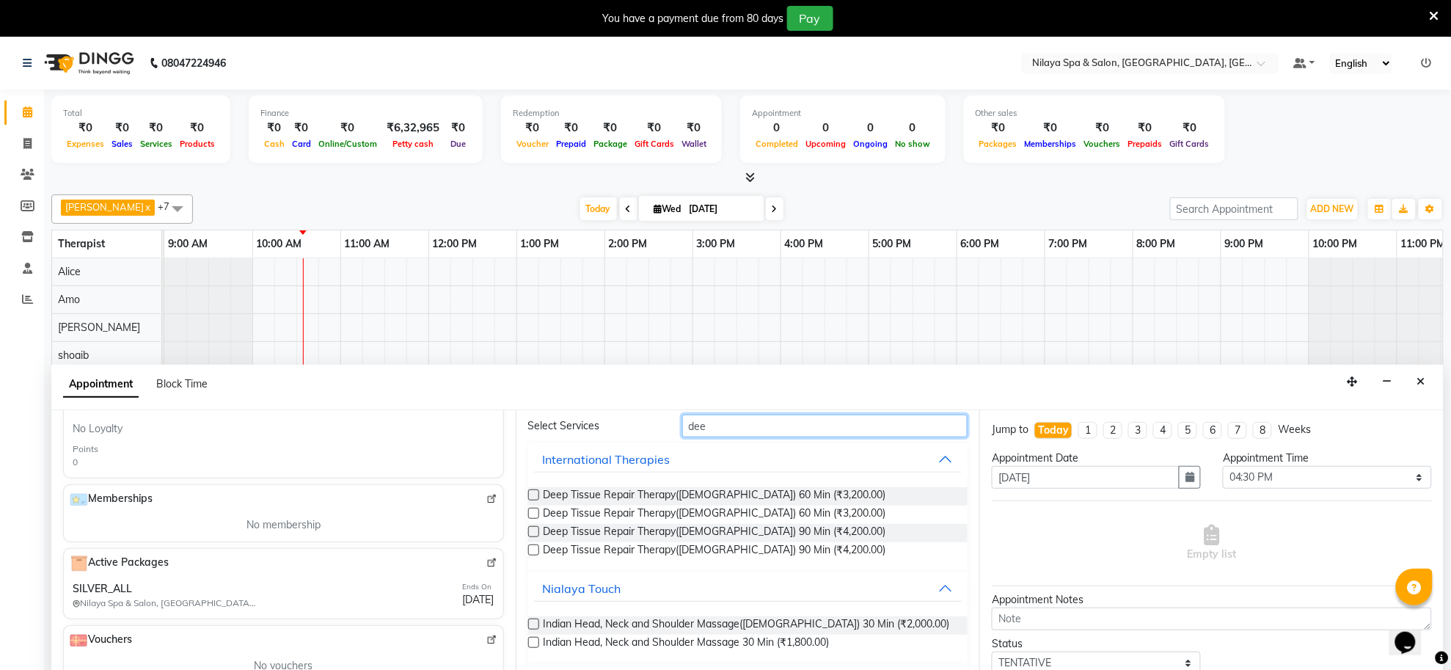
scroll to position [0, 0]
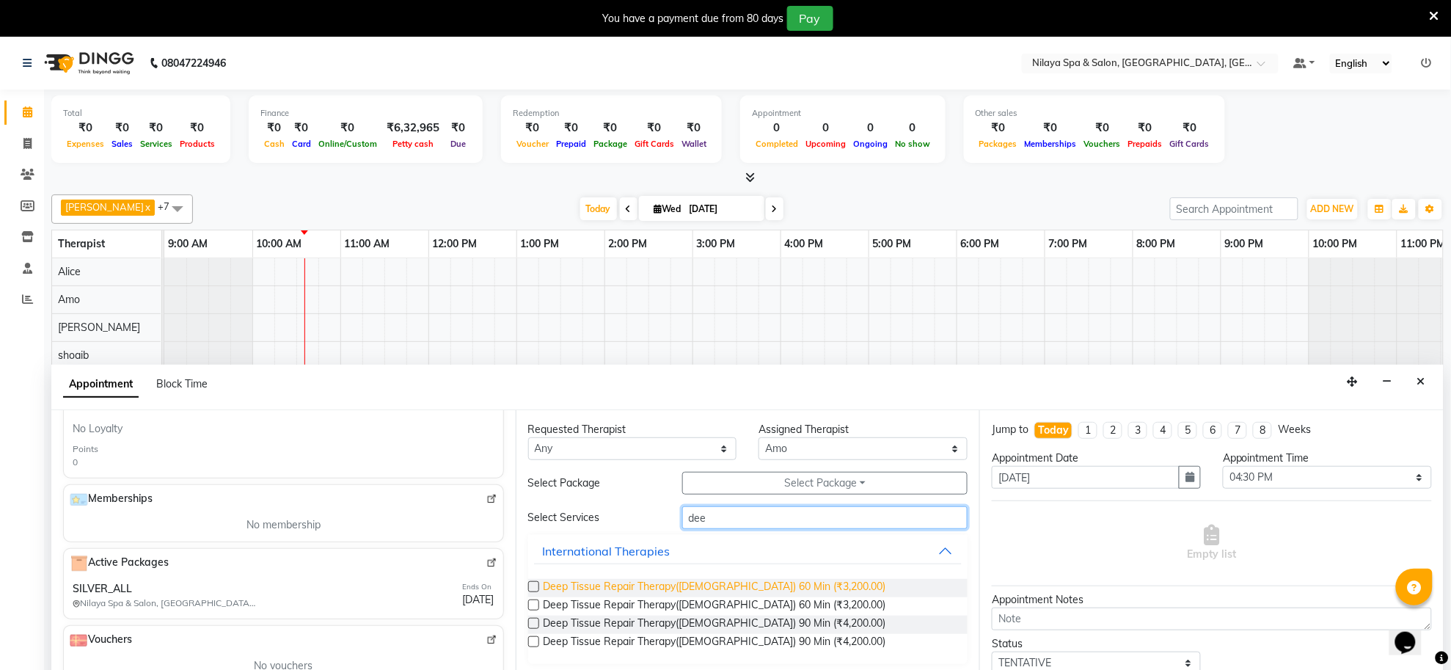
type input "dee"
click at [640, 587] on span "Deep Tissue Repair Therapy([DEMOGRAPHIC_DATA]) 60 Min (₹3,200.00)" at bounding box center [715, 588] width 343 height 18
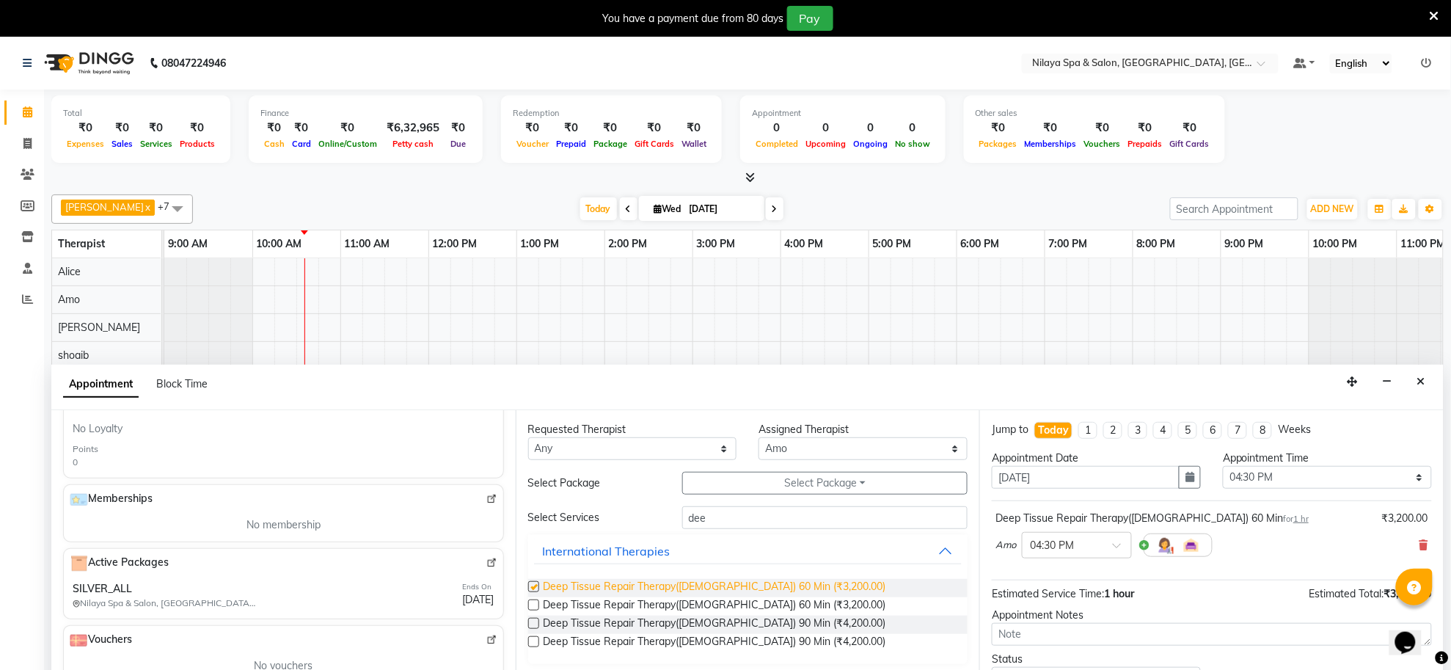
checkbox input "false"
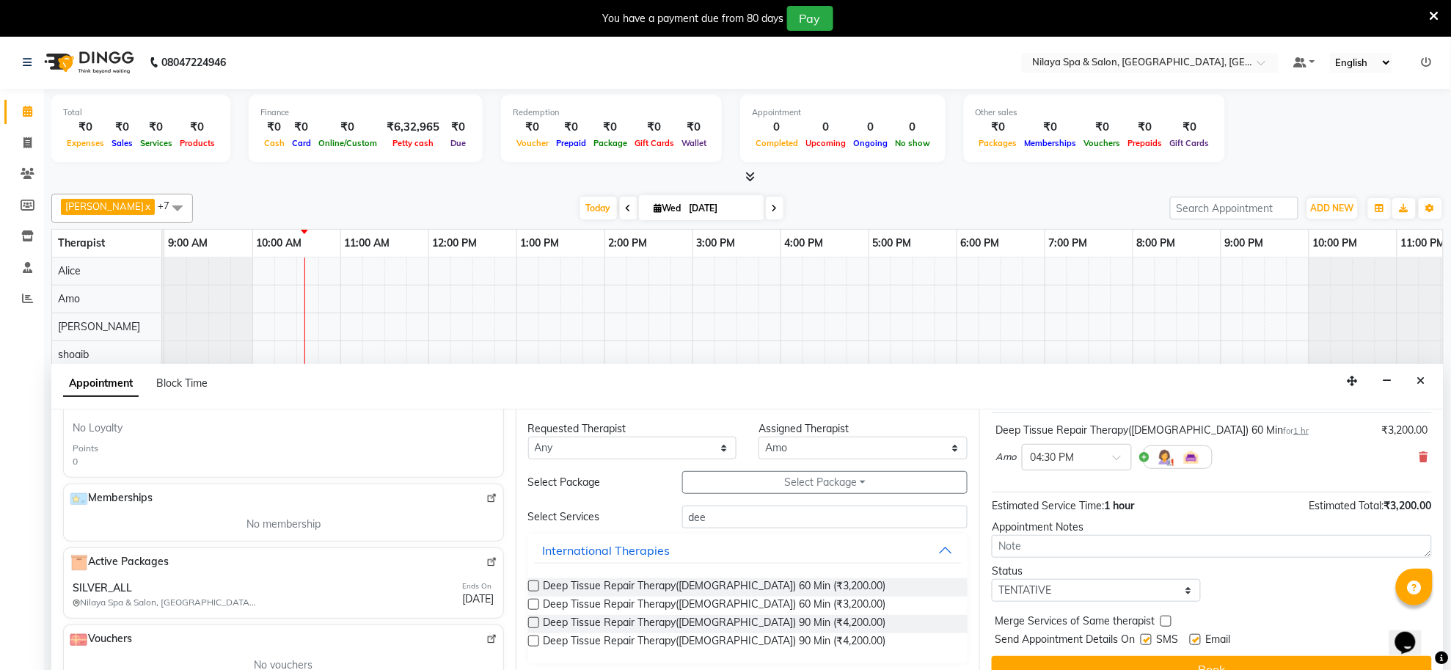
scroll to position [37, 0]
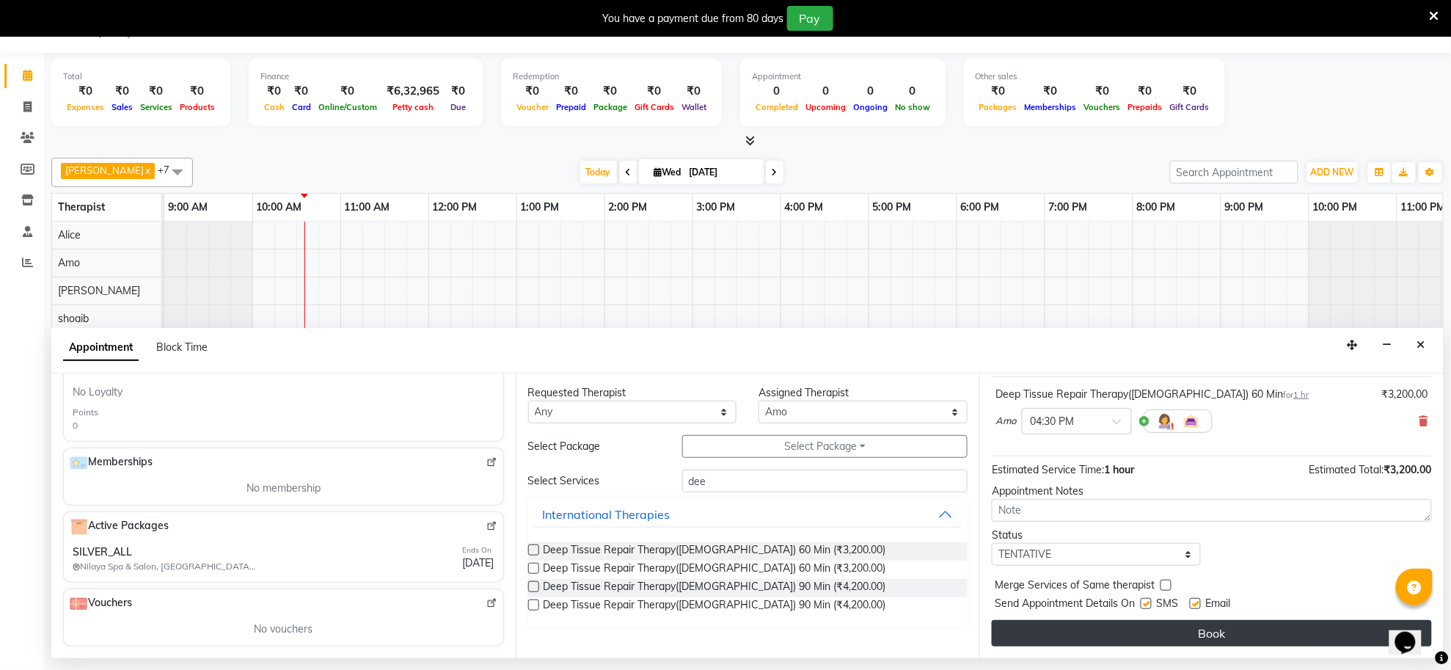
click at [1204, 635] on button "Book" at bounding box center [1212, 633] width 440 height 26
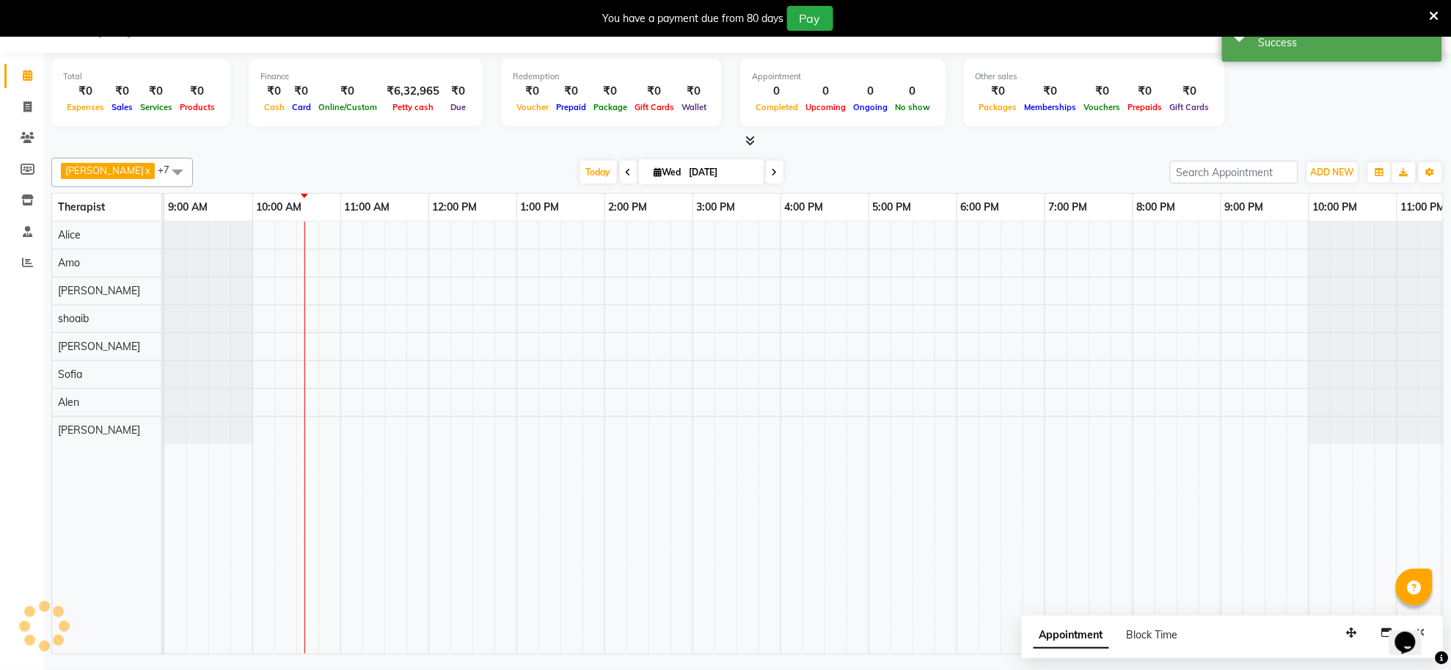
scroll to position [0, 0]
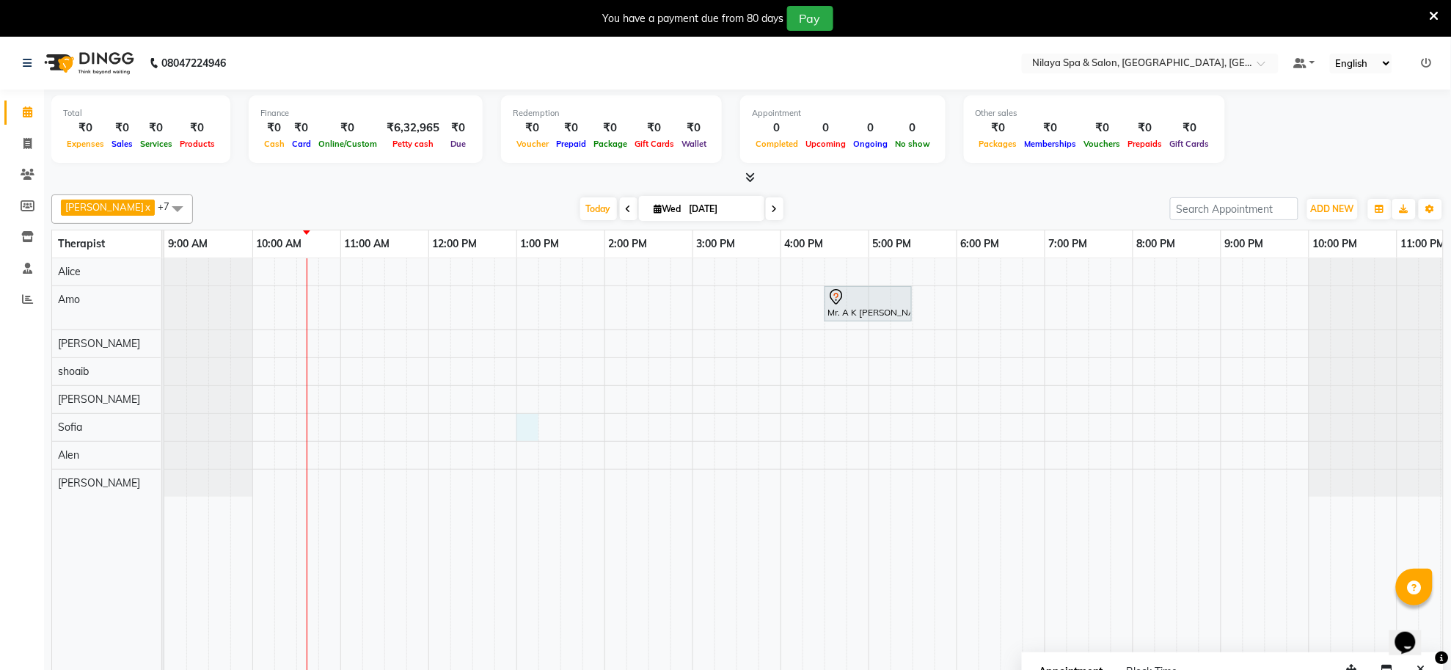
click at [526, 424] on div "Mr. A K [PERSON_NAME], TK01, 04:30 PM-05:30 PM, Deep Tissue Repair Therapy([DEM…" at bounding box center [824, 474] width 1321 height 432
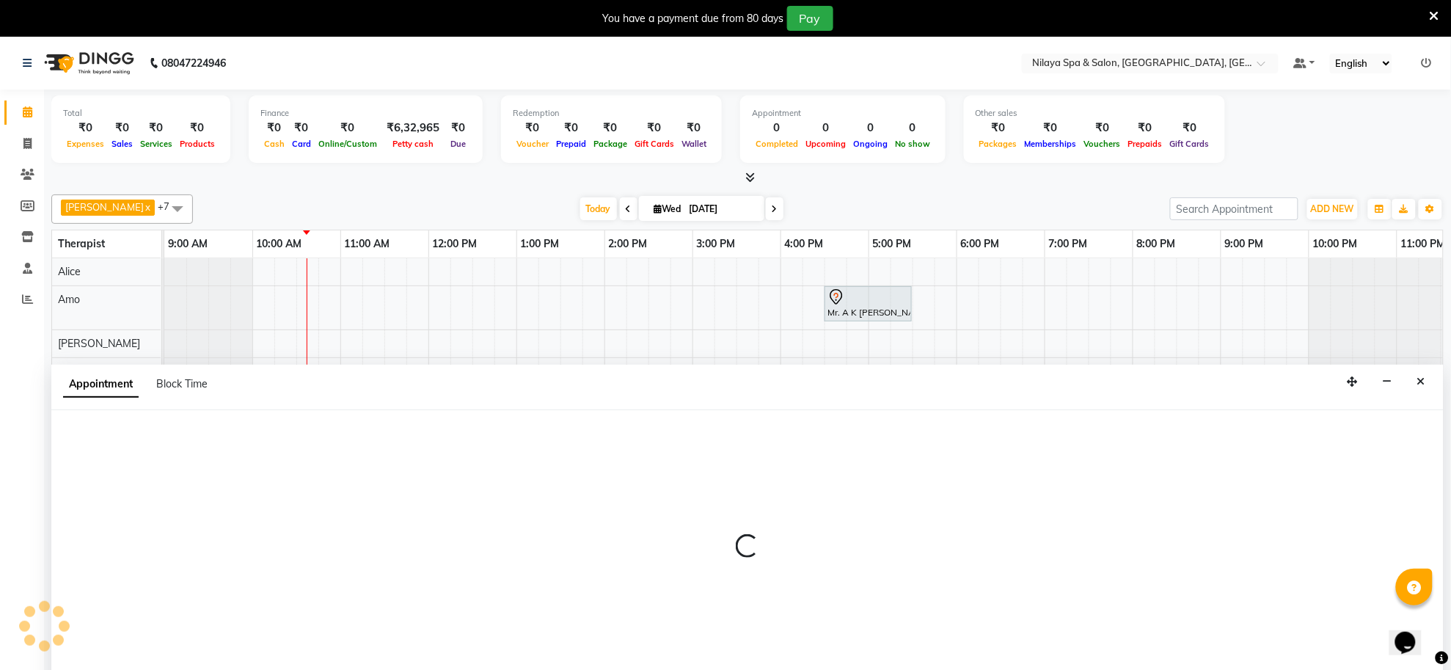
scroll to position [37, 0]
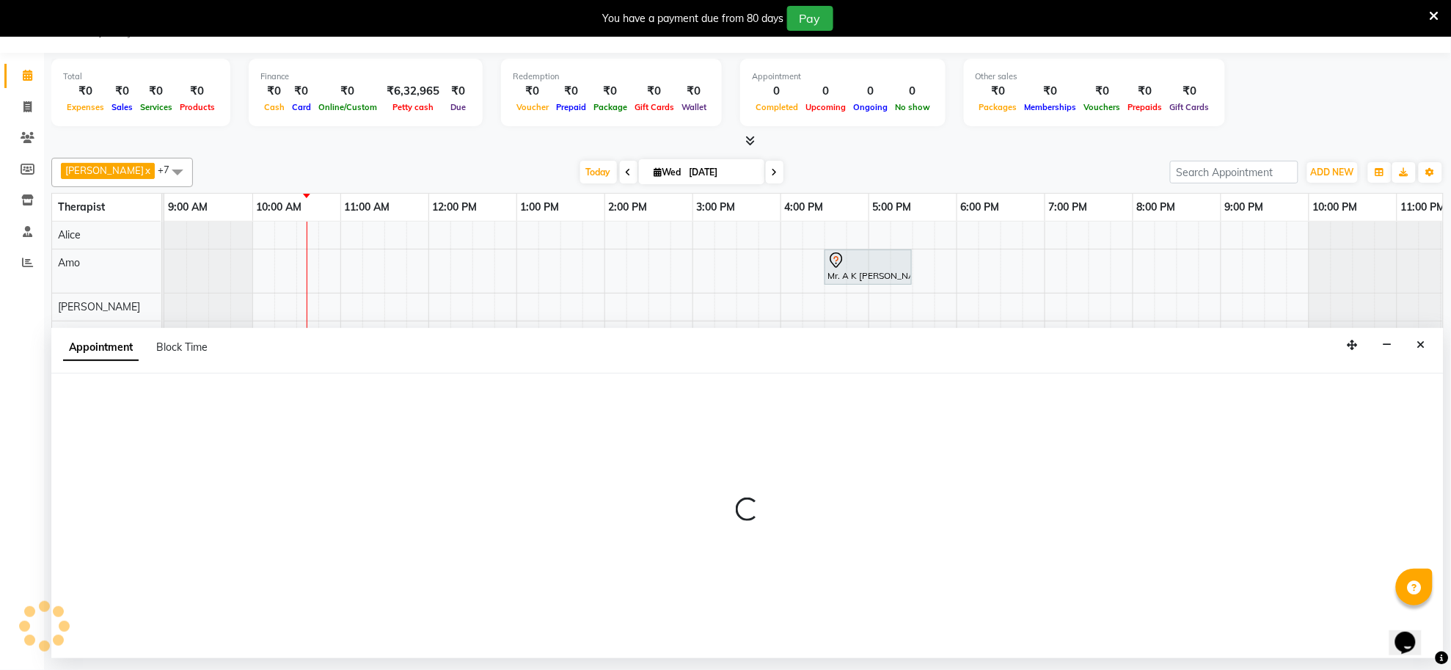
select select "84324"
select select "780"
select select "tentative"
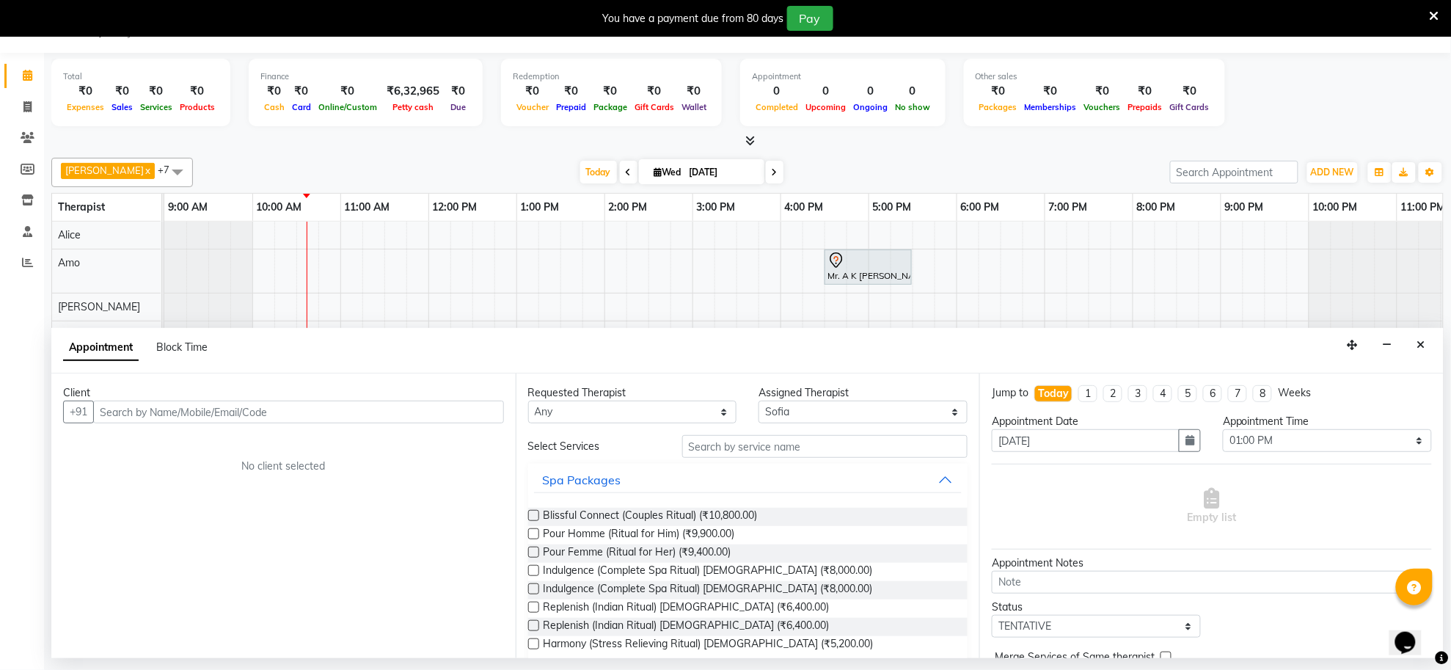
click at [415, 409] on input "text" at bounding box center [298, 412] width 411 height 23
click at [243, 418] on input "text" at bounding box center [298, 412] width 411 height 23
click at [243, 409] on input "text" at bounding box center [298, 412] width 411 height 23
type input "9717754447"
click at [485, 405] on span "Add Client" at bounding box center [473, 411] width 49 height 13
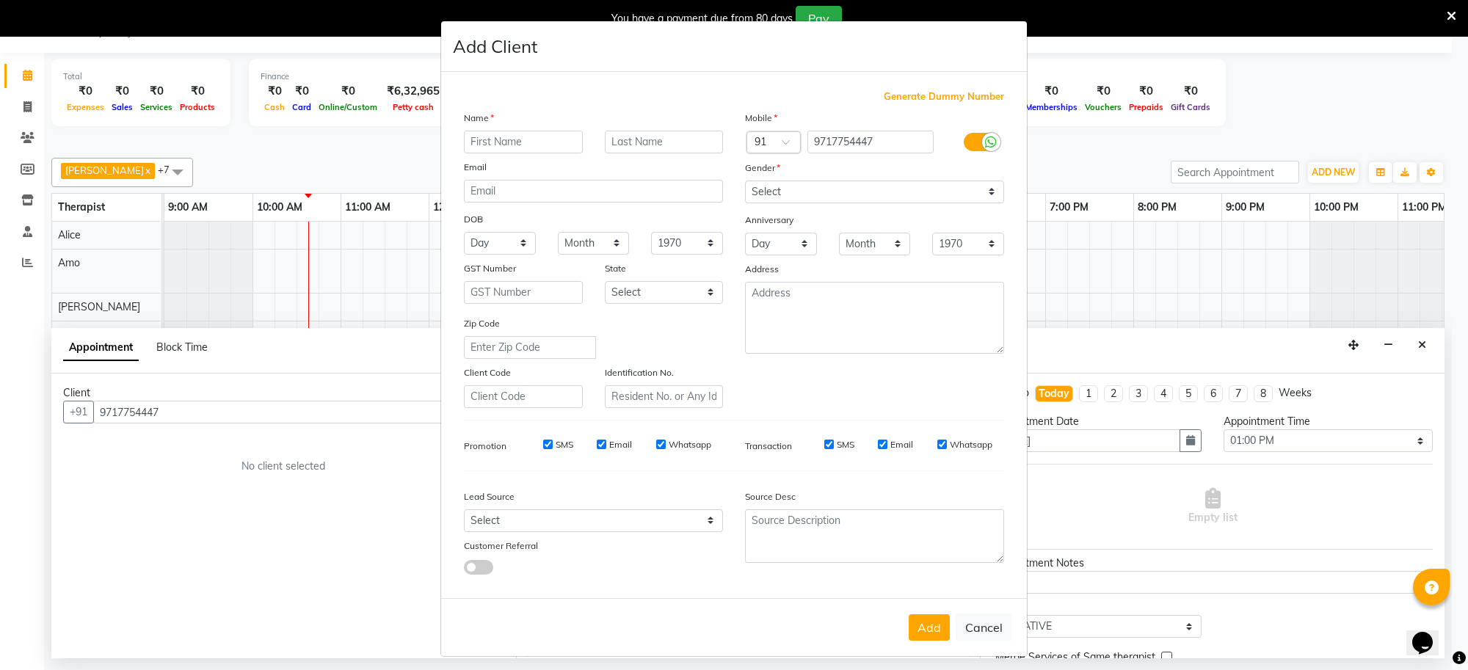
click at [522, 145] on input "text" at bounding box center [523, 142] width 119 height 23
type input "k"
type input "mr"
click at [621, 136] on input "text" at bounding box center [664, 142] width 119 height 23
type input "kumar"
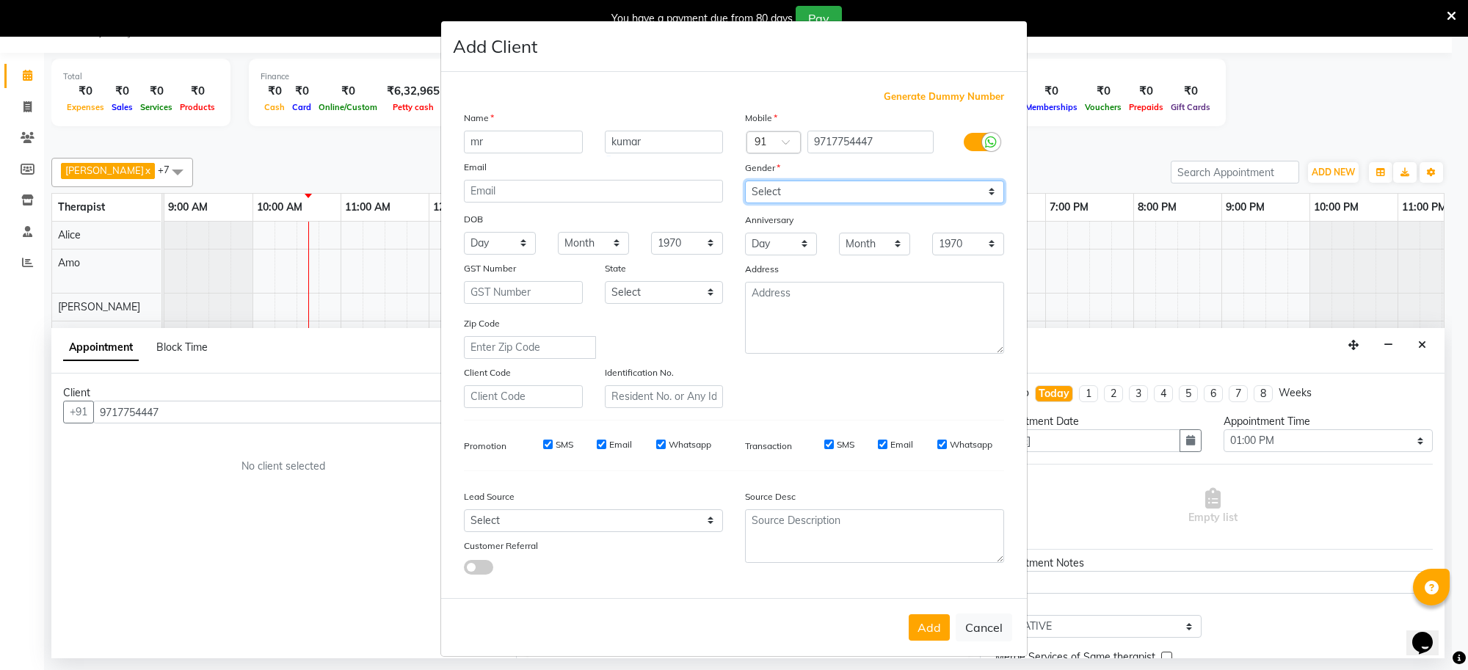
click at [836, 189] on select "Select [DEMOGRAPHIC_DATA] [DEMOGRAPHIC_DATA] Other Prefer Not To Say" at bounding box center [874, 192] width 259 height 23
select select "[DEMOGRAPHIC_DATA]"
click at [745, 181] on select "Select [DEMOGRAPHIC_DATA] [DEMOGRAPHIC_DATA] Other Prefer Not To Say" at bounding box center [874, 192] width 259 height 23
click at [925, 614] on button "Add" at bounding box center [928, 627] width 41 height 26
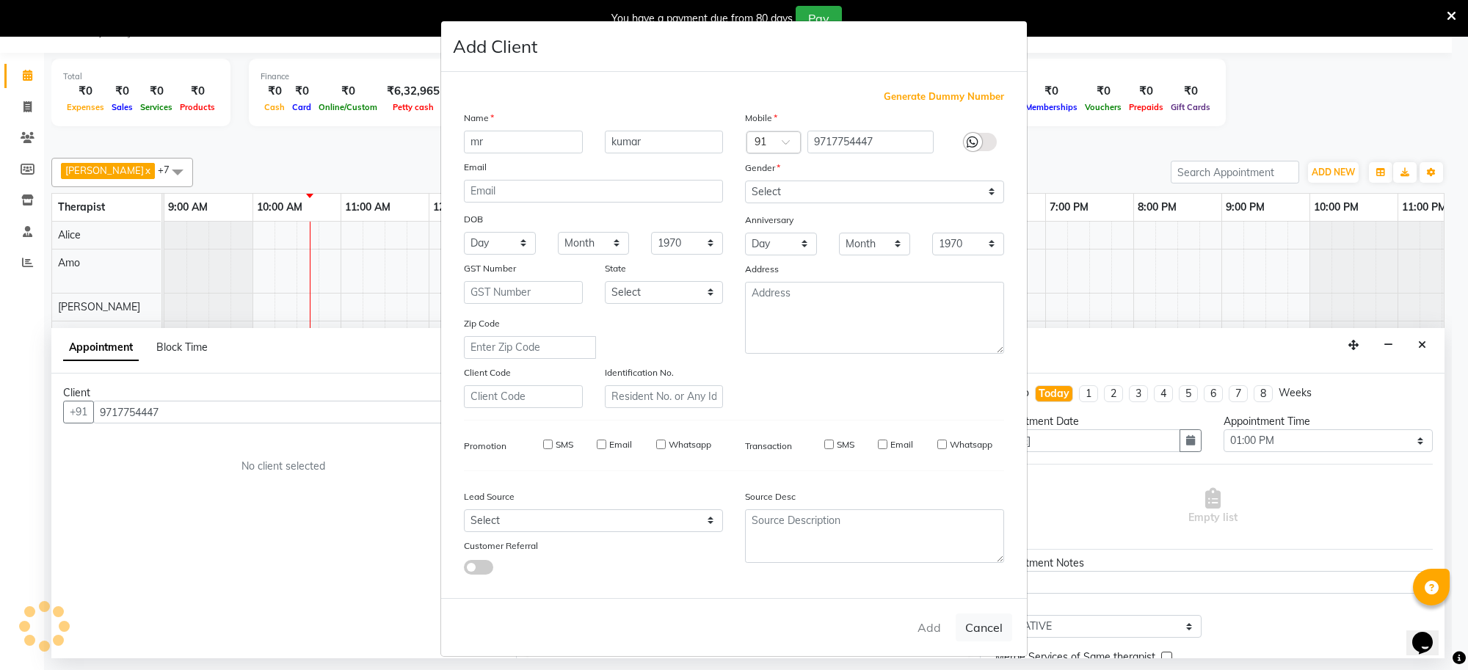
type input "97******47"
select select
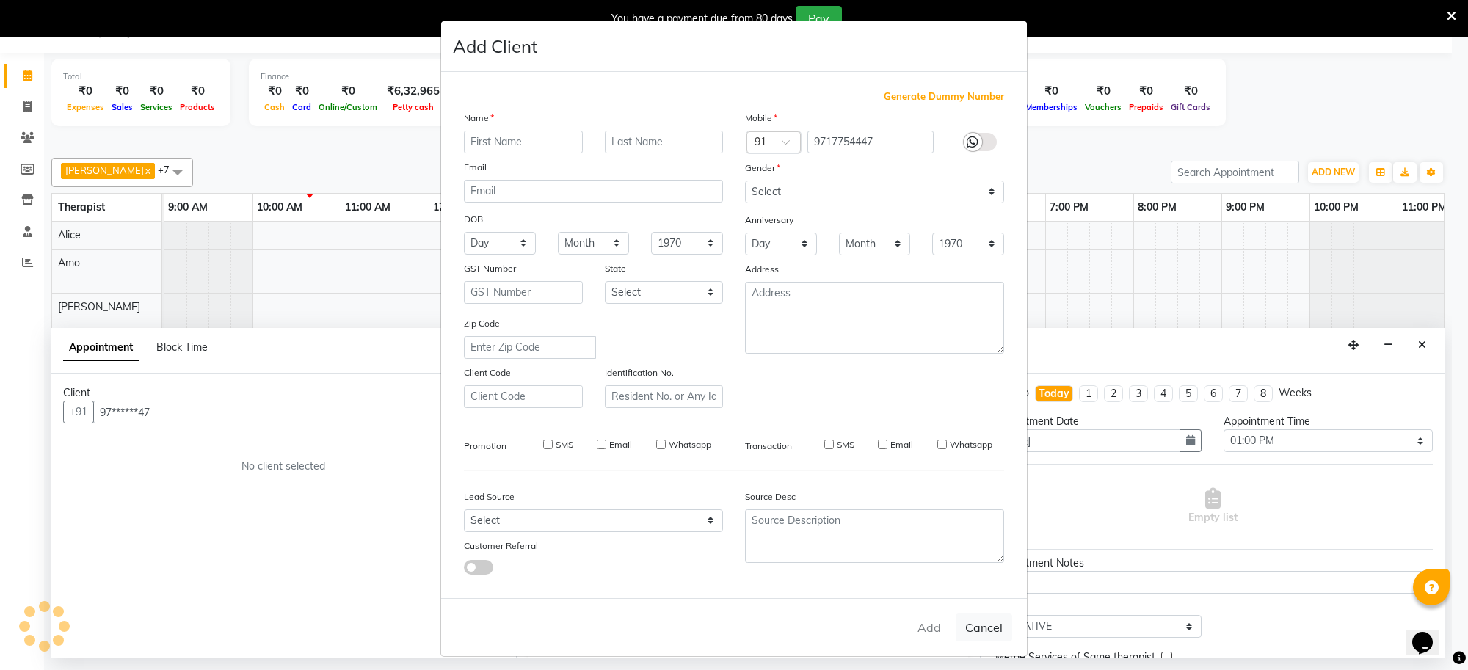
select select
checkbox input "false"
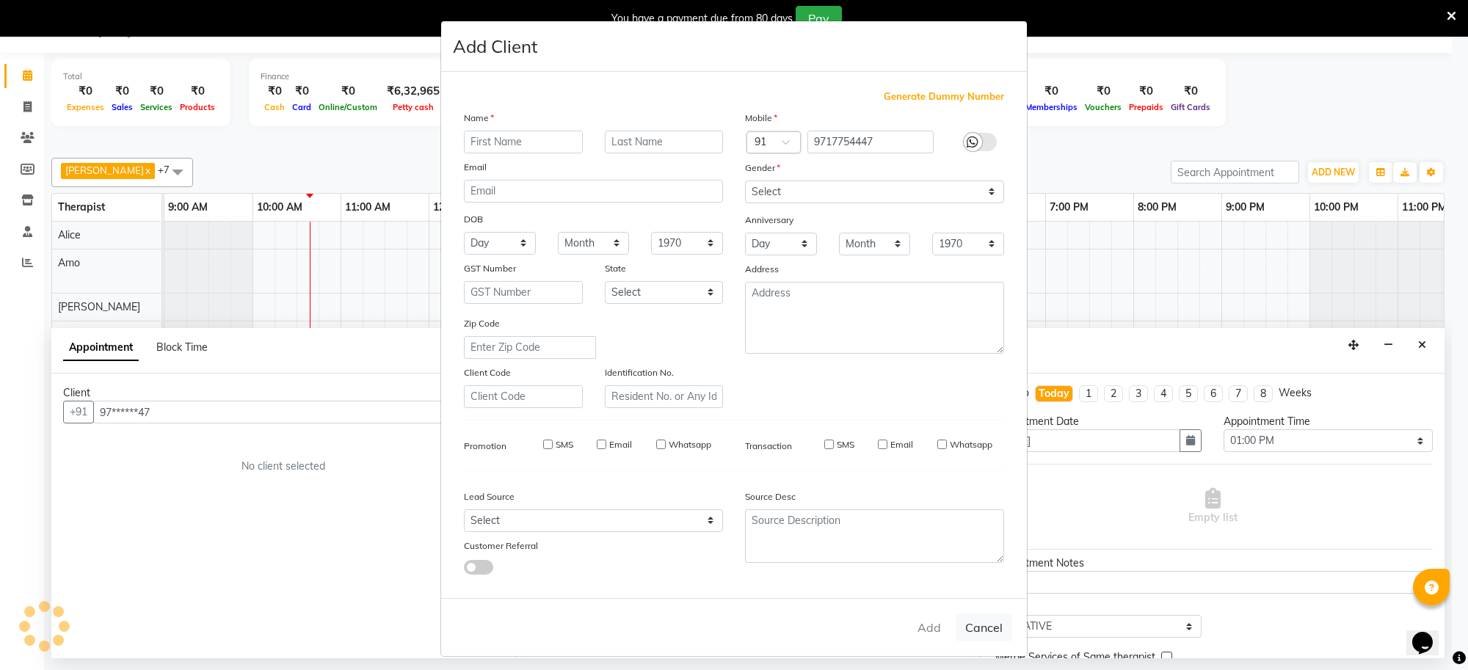
checkbox input "false"
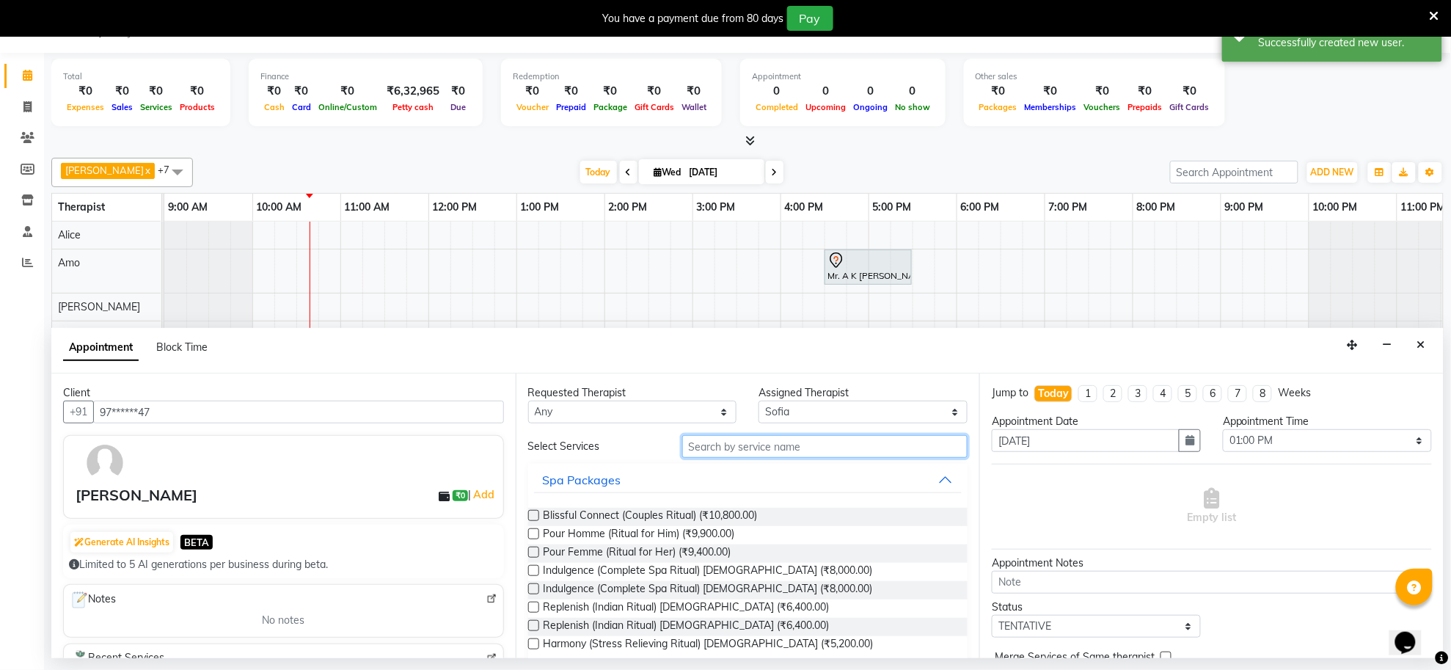
click at [721, 441] on input "text" at bounding box center [825, 446] width 286 height 23
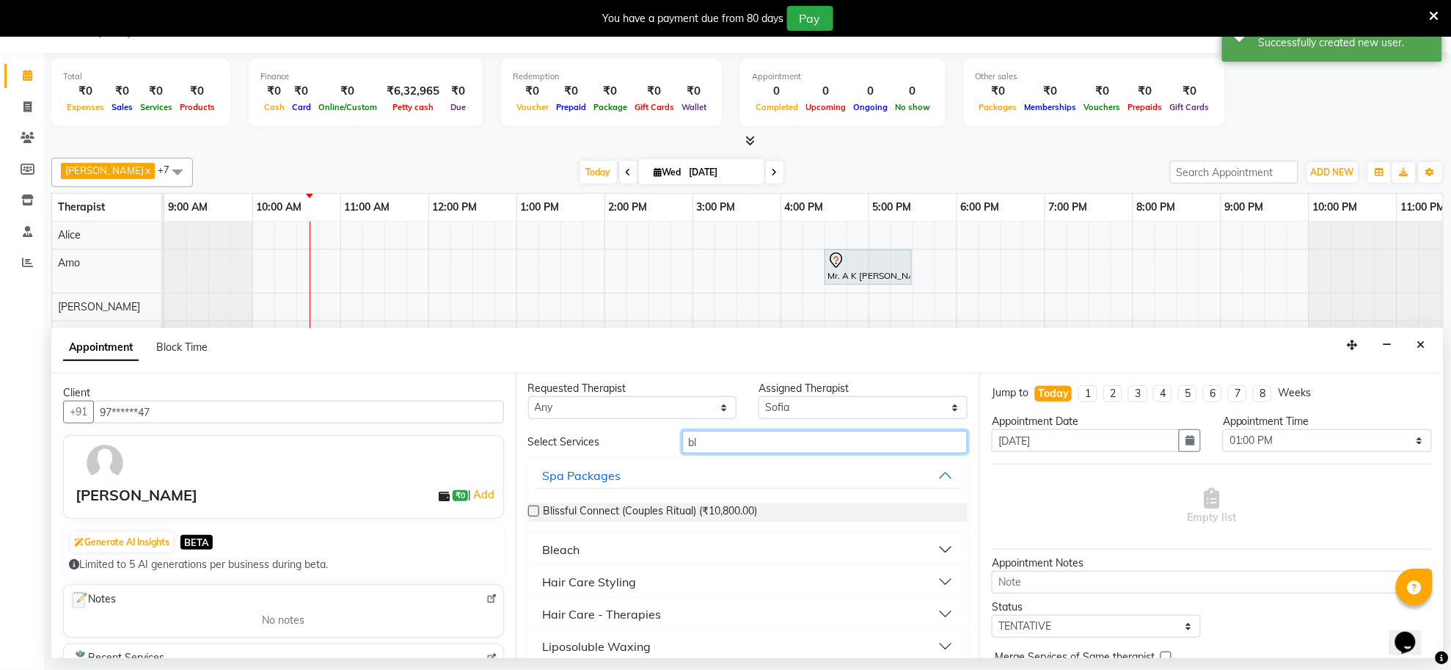
scroll to position [0, 0]
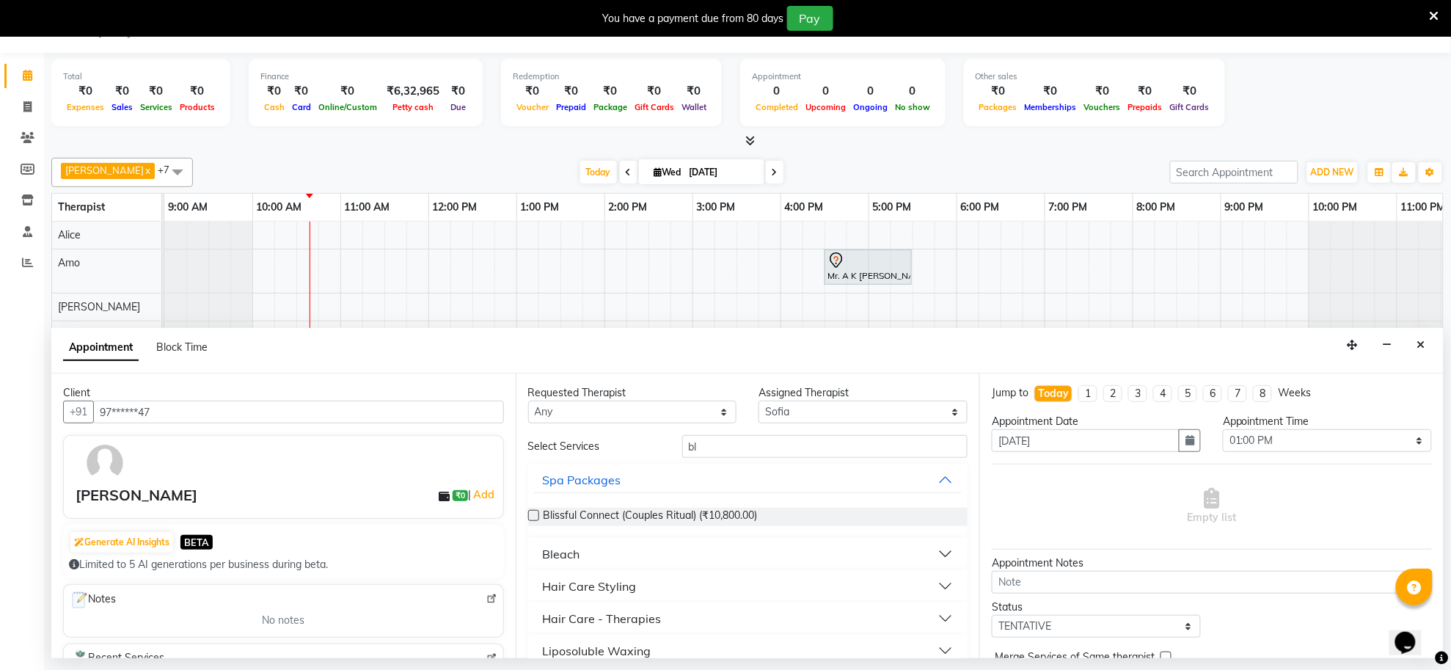
click at [936, 554] on button "Bleach" at bounding box center [748, 554] width 429 height 26
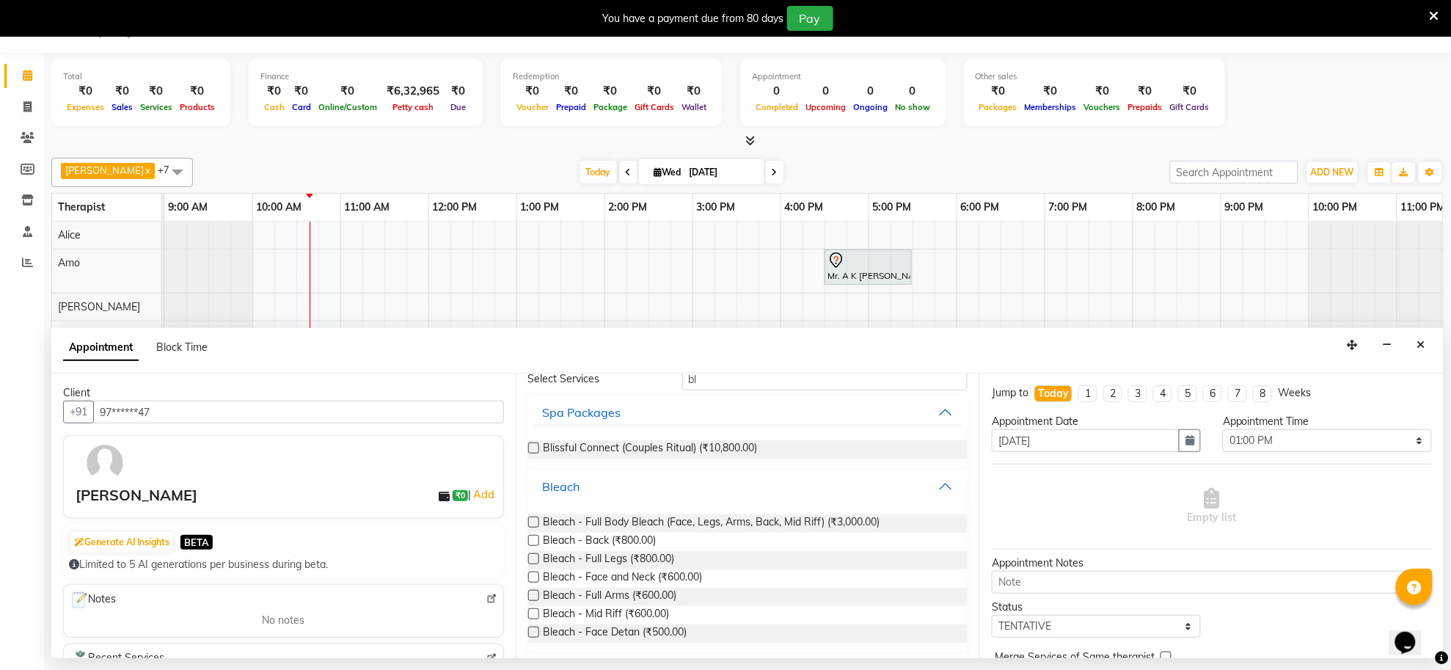
scroll to position [92, 0]
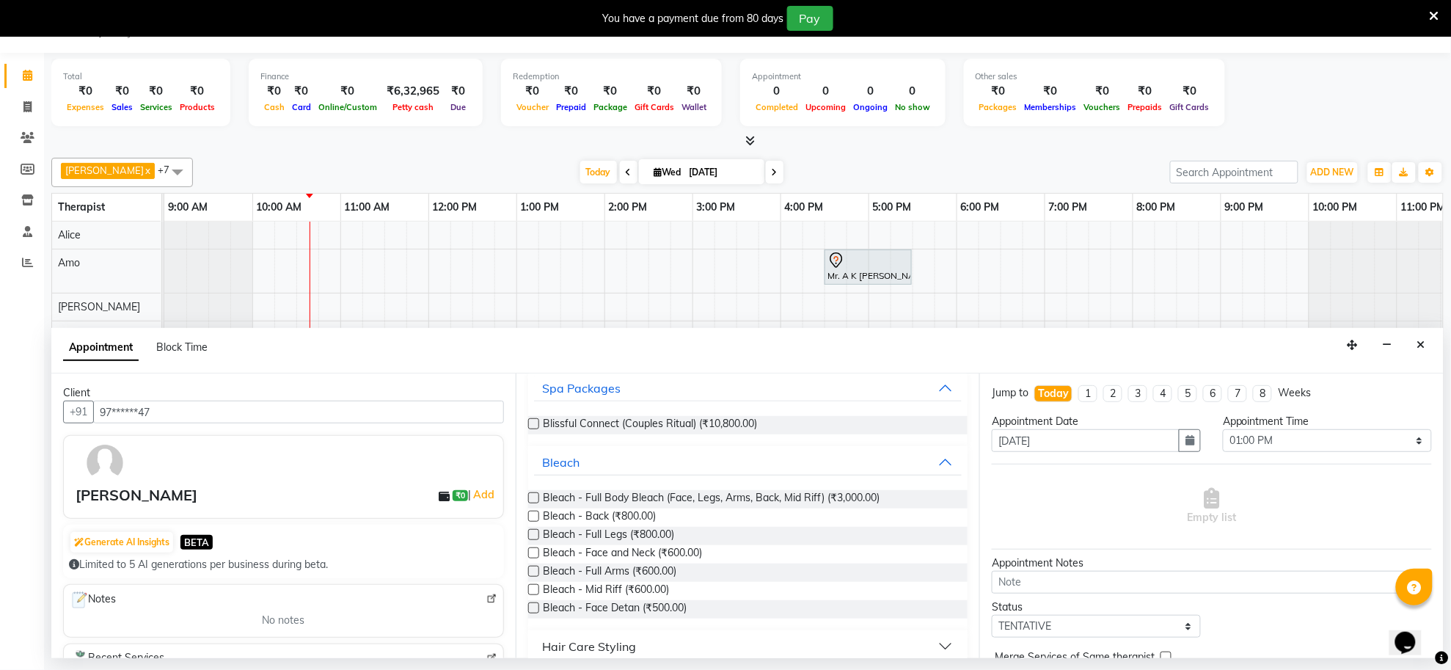
click at [929, 639] on button "Hair Care Styling" at bounding box center [748, 646] width 429 height 26
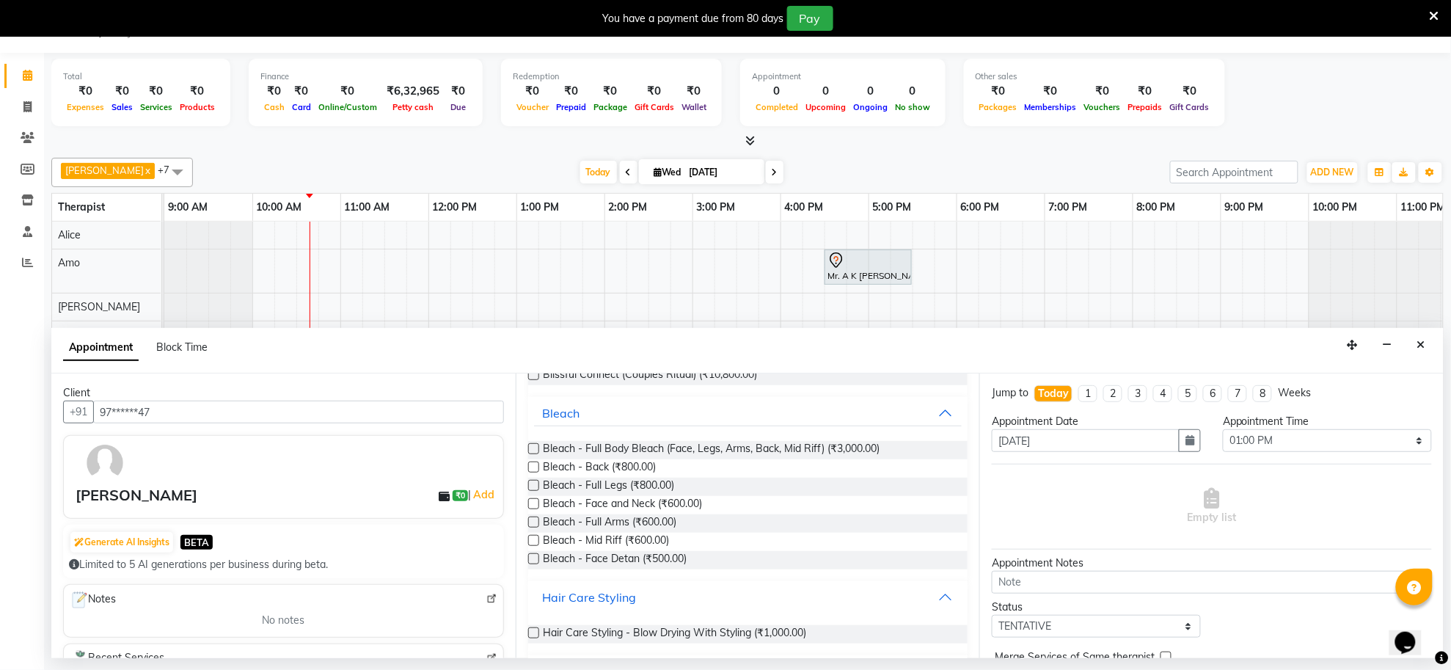
scroll to position [214, 0]
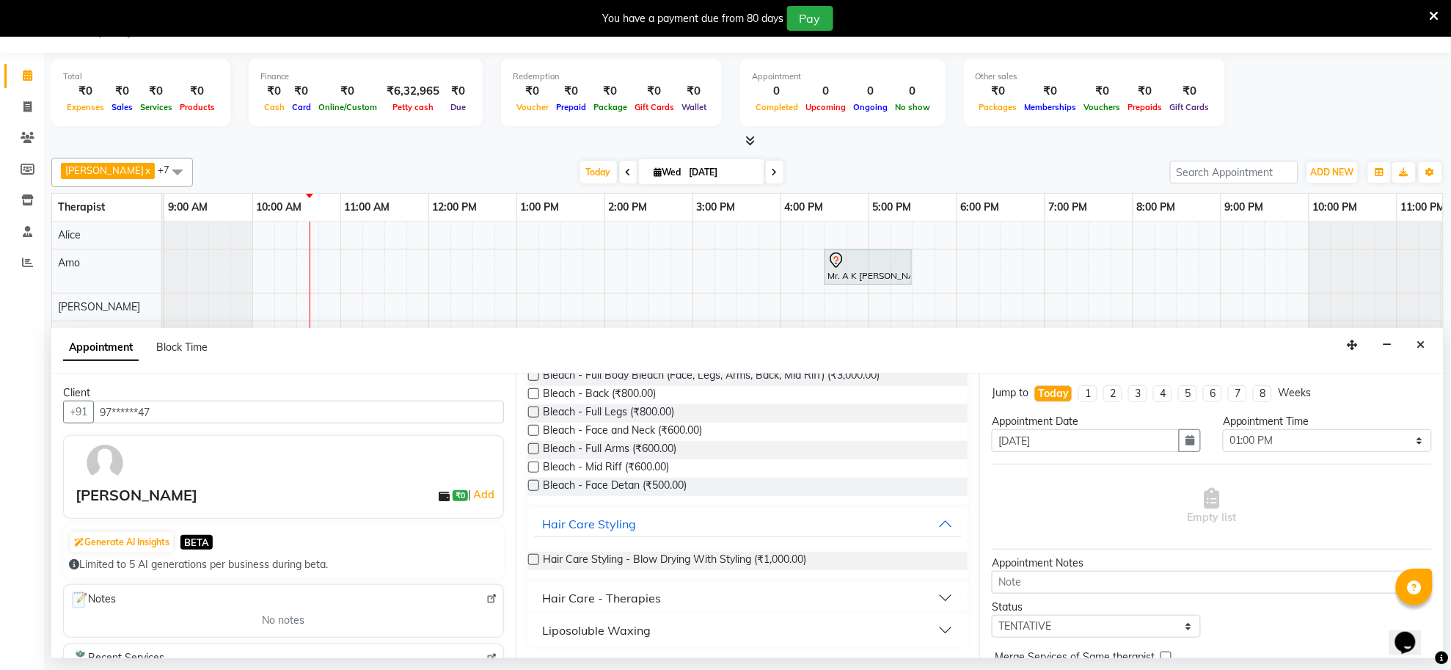
click at [928, 627] on button "Liposoluble Waxing" at bounding box center [748, 630] width 429 height 26
click at [925, 598] on button "Hair Care - Therapies" at bounding box center [748, 598] width 429 height 26
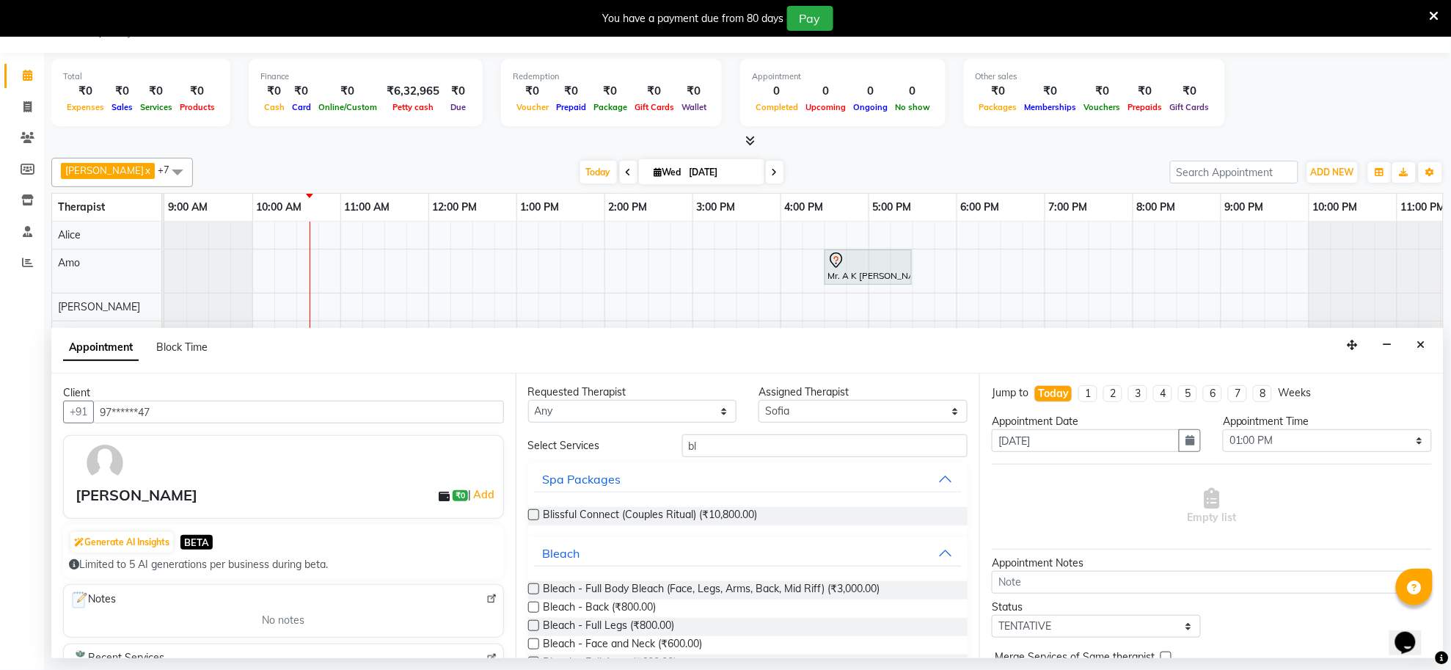
scroll to position [0, 0]
click at [696, 449] on input "bl" at bounding box center [825, 446] width 286 height 23
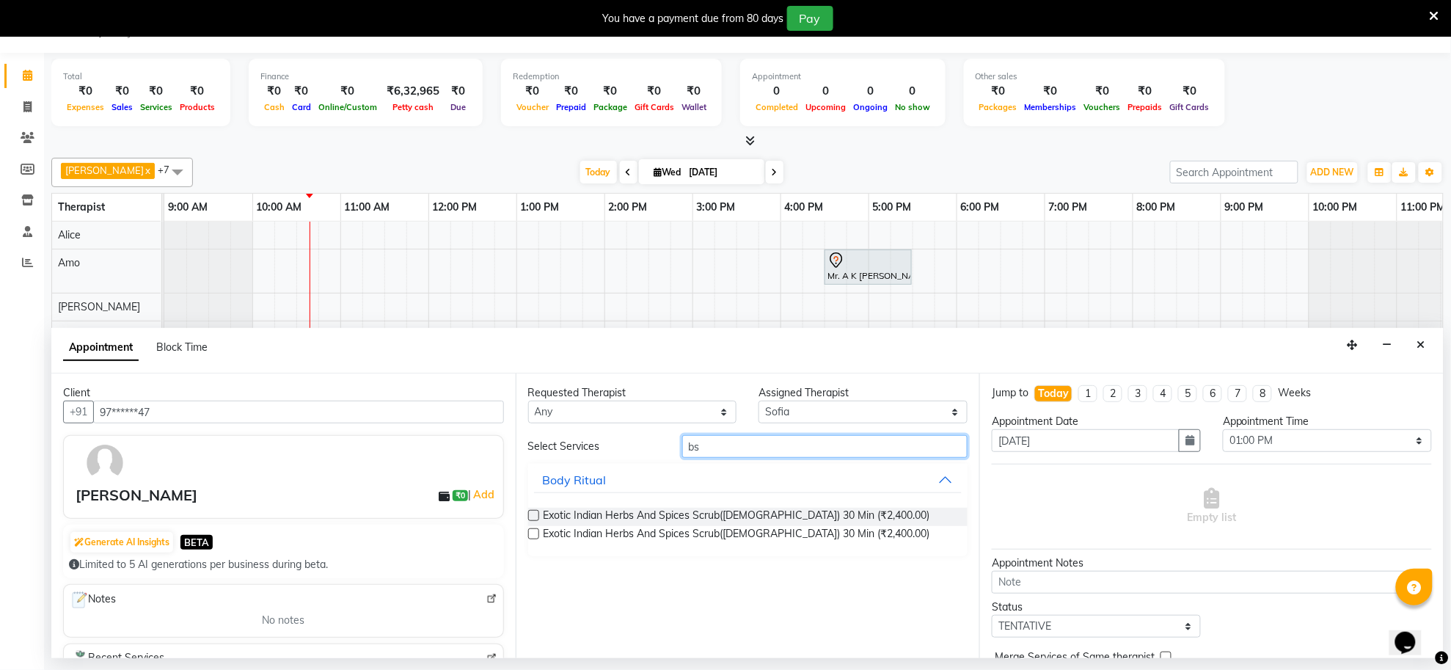
type input "b"
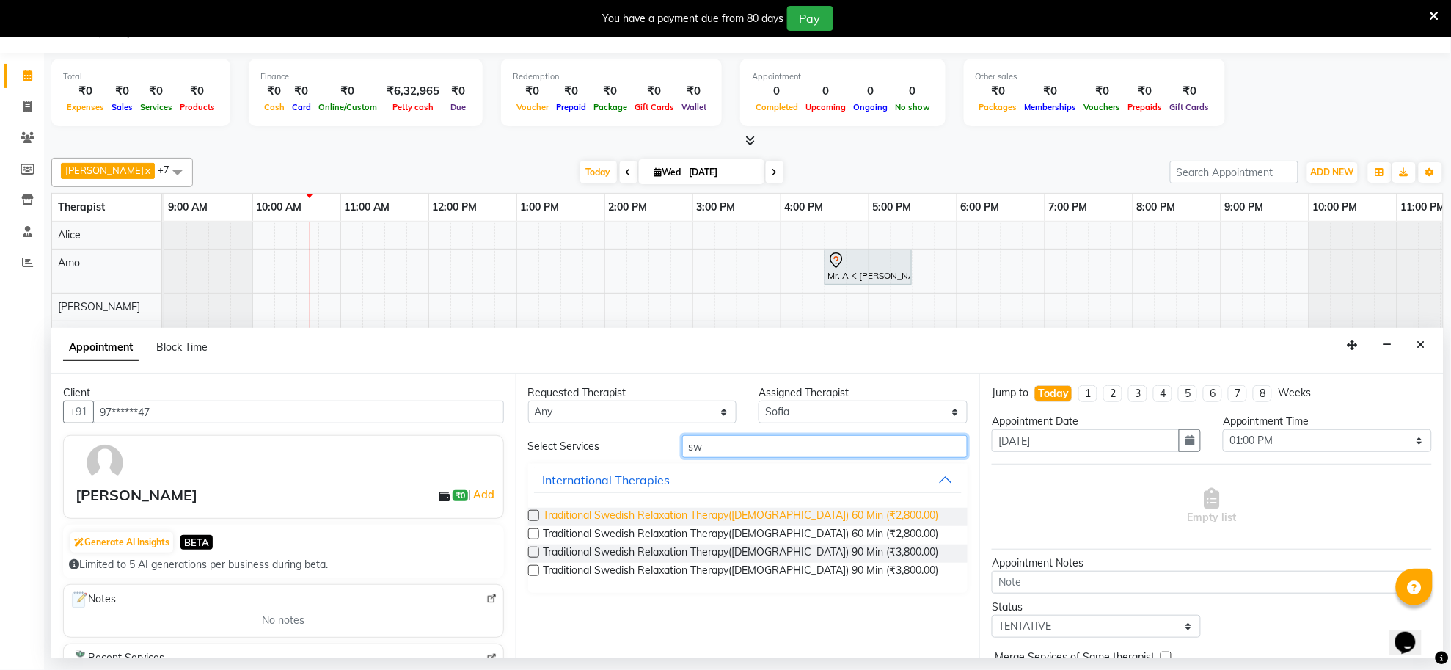
type input "sw"
click at [648, 508] on span "Traditional Swedish Relaxation Therapy([DEMOGRAPHIC_DATA]) 60 Min (₹2,800.00)" at bounding box center [741, 517] width 395 height 18
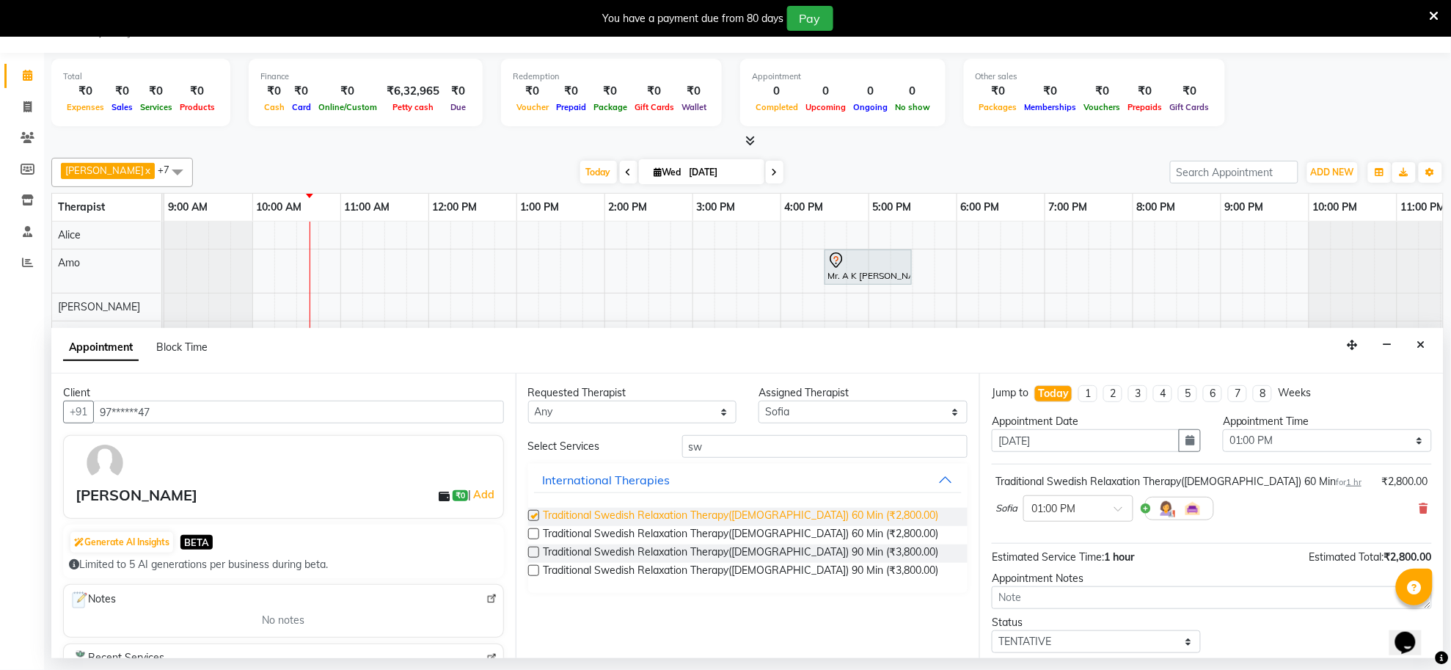
checkbox input "false"
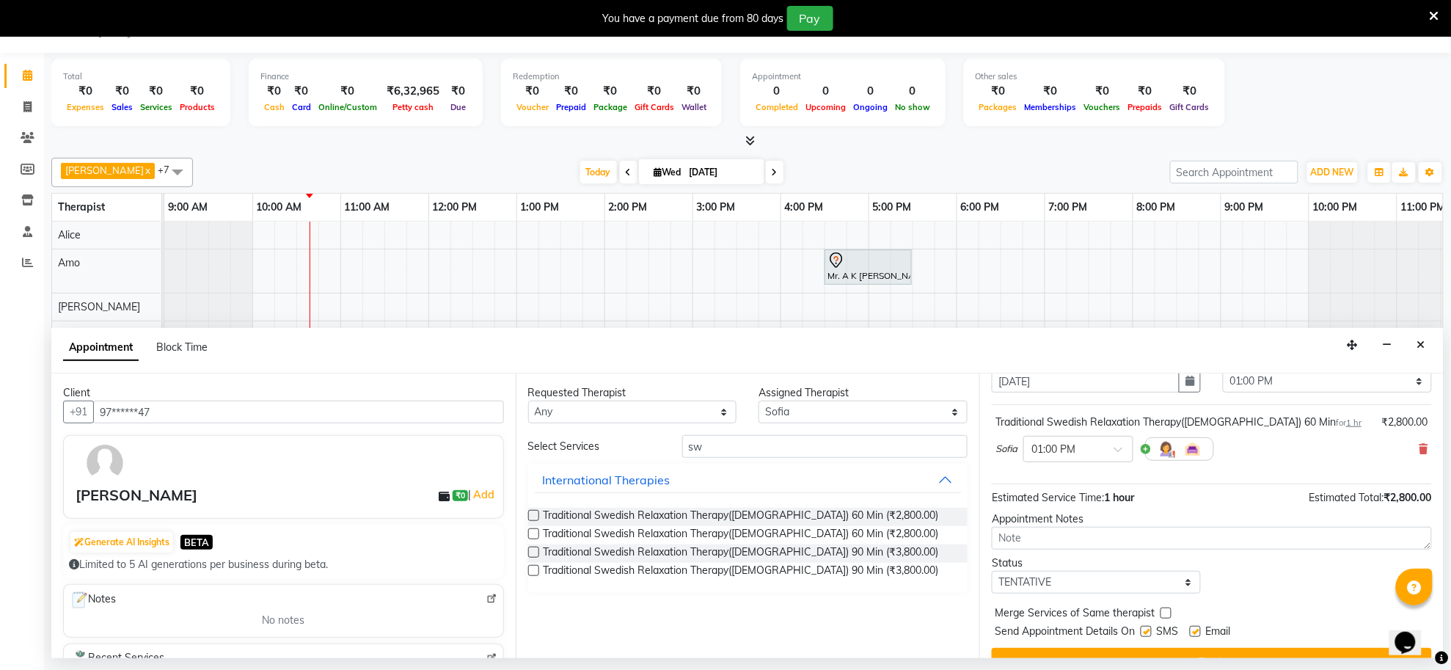
scroll to position [89, 0]
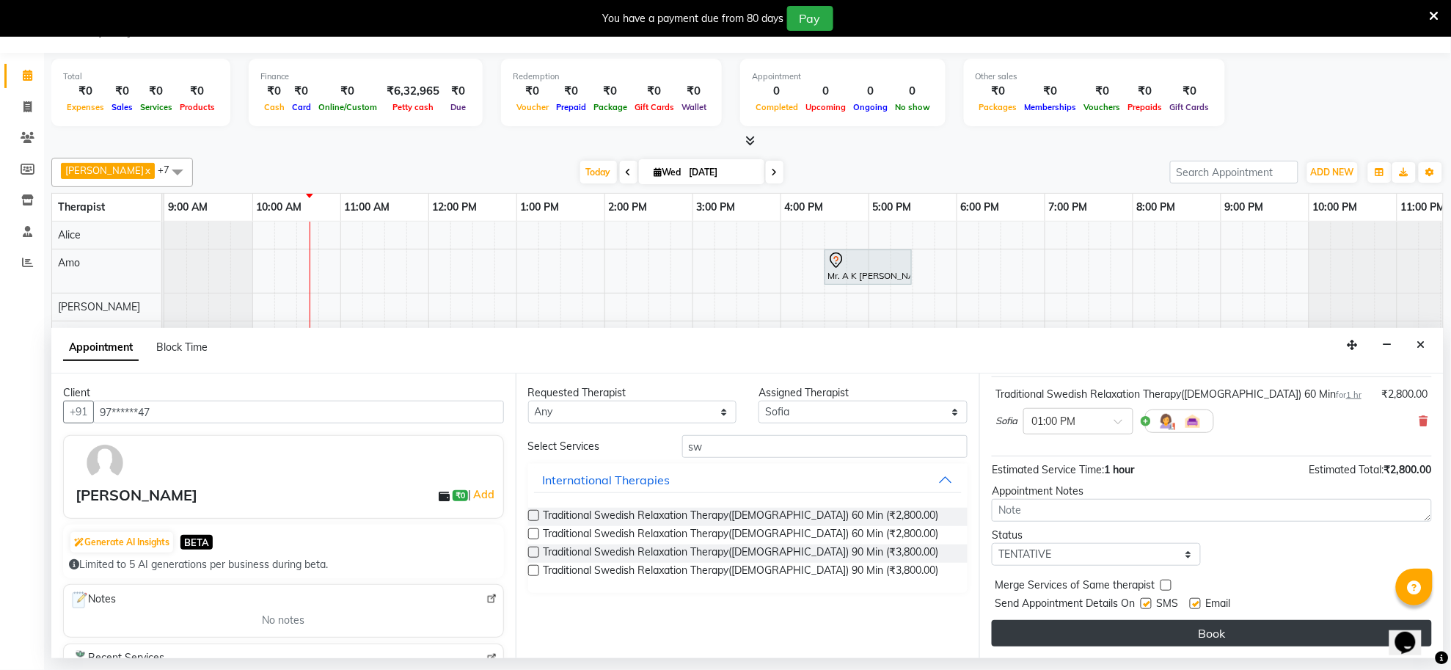
click at [1242, 633] on button "Book" at bounding box center [1212, 633] width 440 height 26
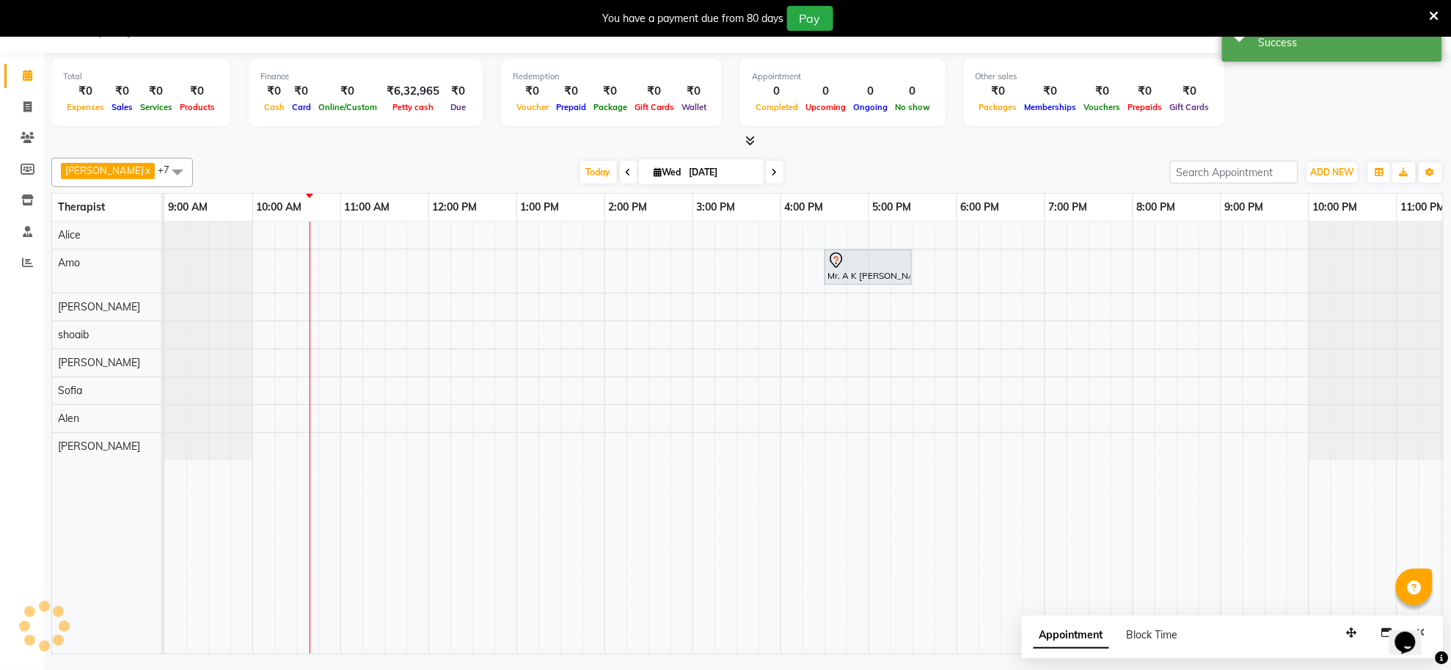
scroll to position [0, 0]
